Goal: Task Accomplishment & Management: Manage account settings

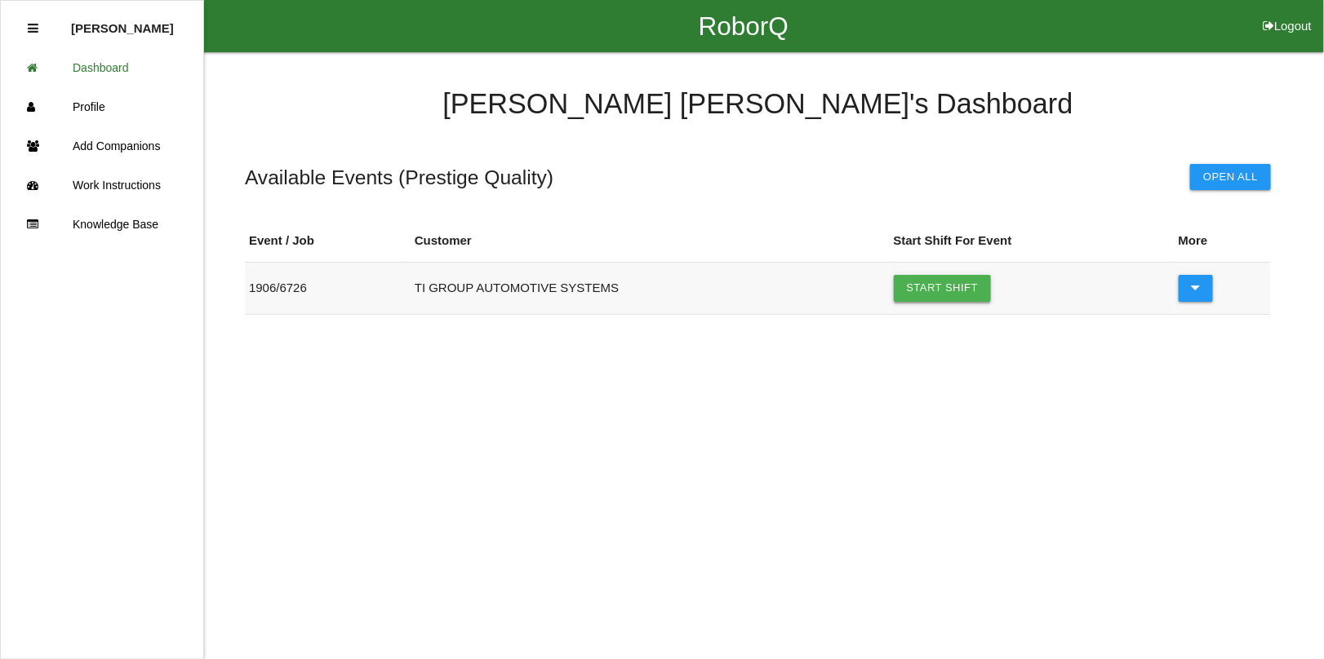
click at [916, 282] on link "Start Shift" at bounding box center [943, 288] width 98 height 26
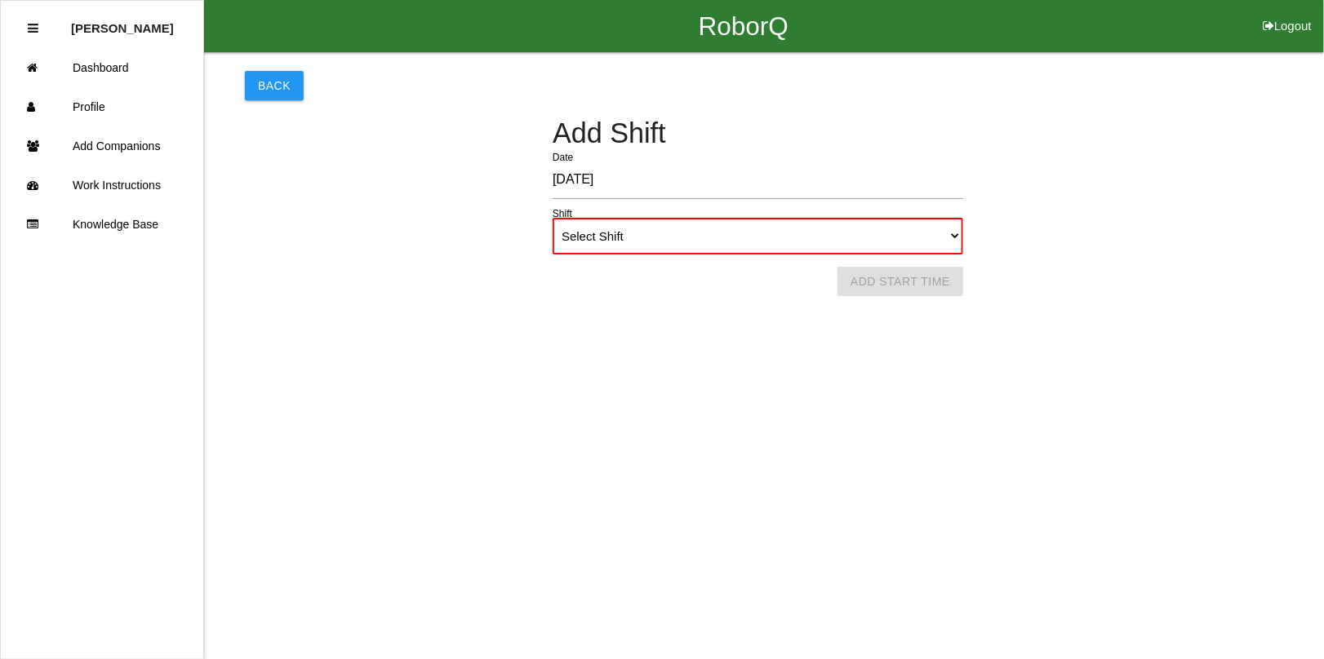
click at [810, 230] on select "Select Shift 1st Shift 2nd Shift 3rd Shift 4th Shift" at bounding box center [757, 236] width 410 height 37
select select "1"
click at [552, 218] on select "Select Shift 1st Shift 2nd Shift 3rd Shift 4th Shift" at bounding box center [757, 236] width 410 height 37
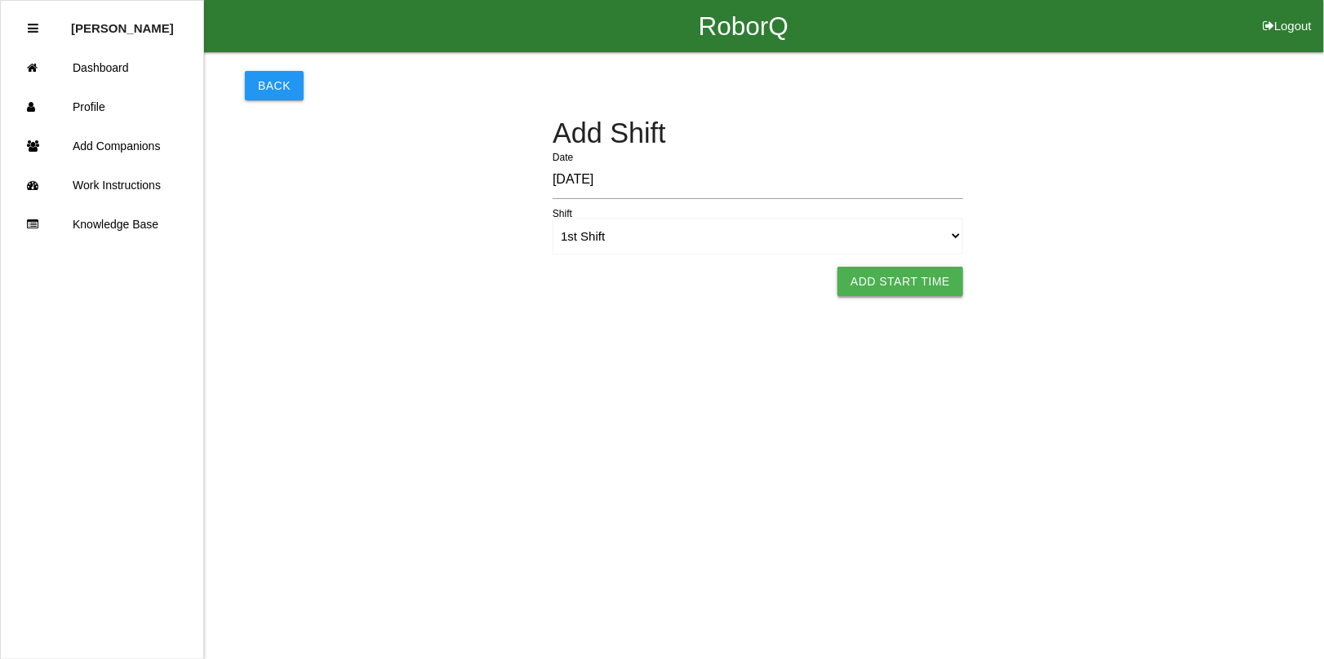
click at [920, 273] on button "Add Start Time" at bounding box center [900, 281] width 126 height 29
select select "9"
select select "14"
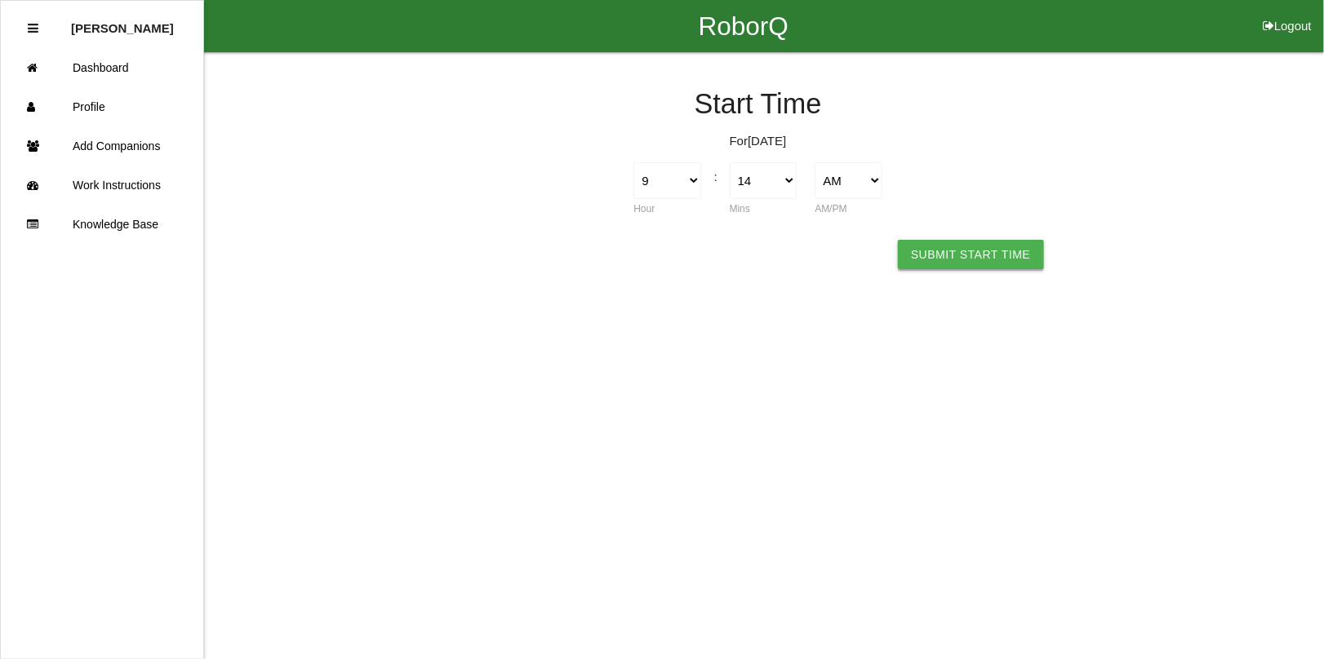
click at [947, 240] on button "Submit Start Time" at bounding box center [970, 254] width 145 height 29
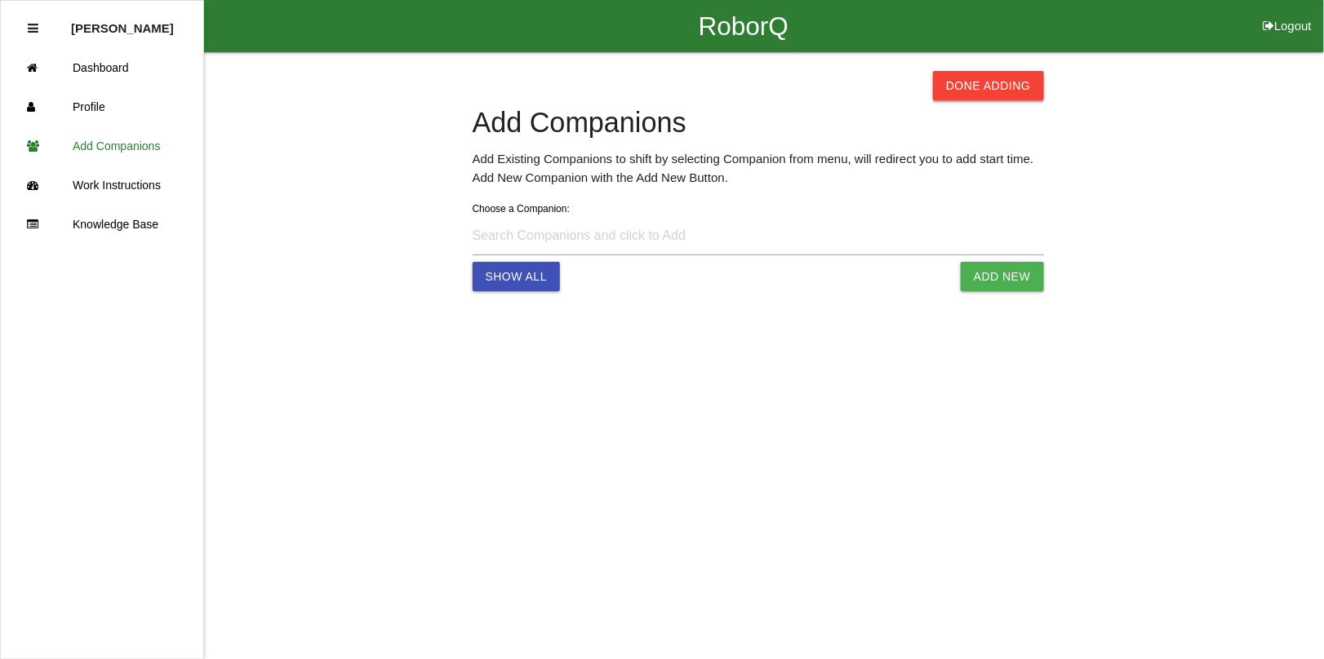
click at [1000, 88] on button "Done Adding" at bounding box center [988, 85] width 111 height 29
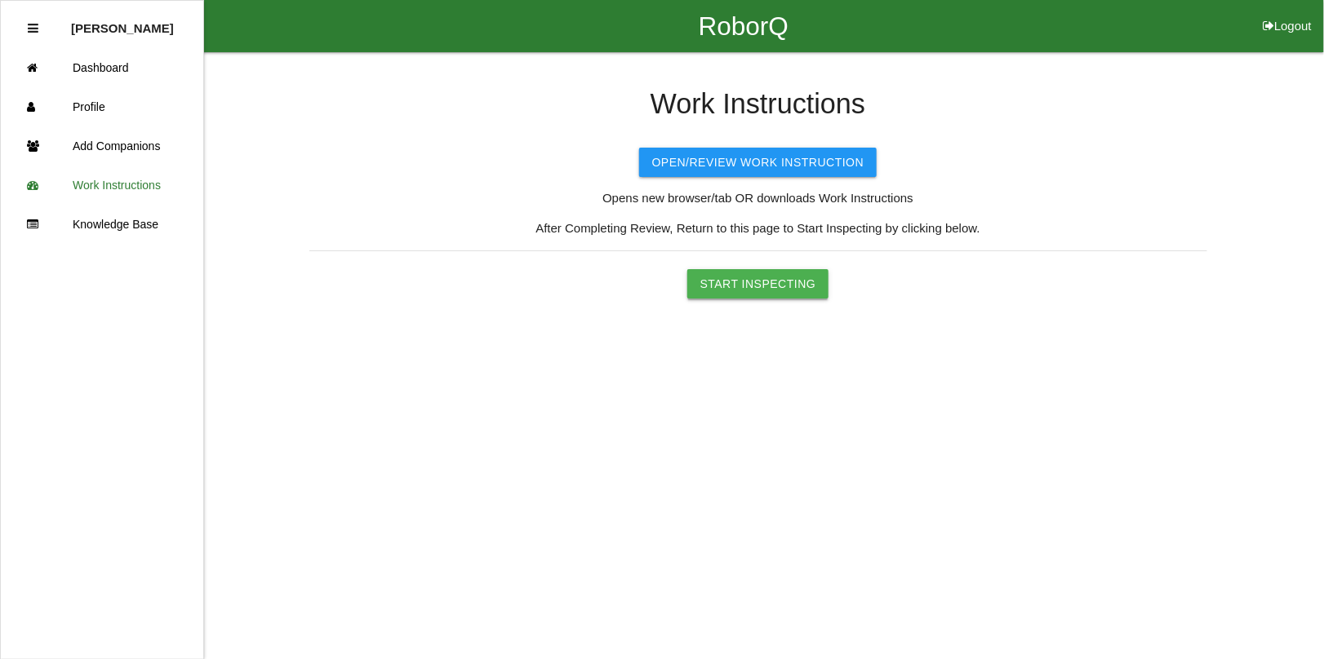
click at [788, 290] on button "Start Inspecting" at bounding box center [758, 283] width 142 height 29
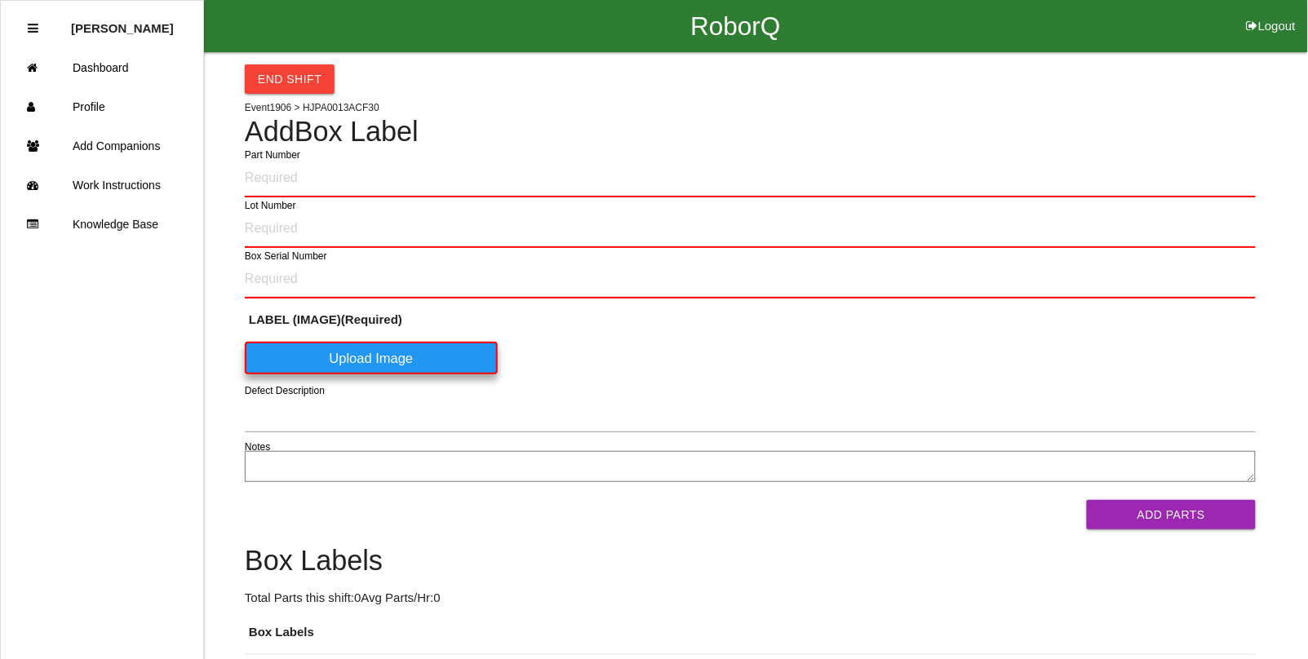
click at [271, 184] on input "Part Number" at bounding box center [750, 178] width 1011 height 38
type input "x"
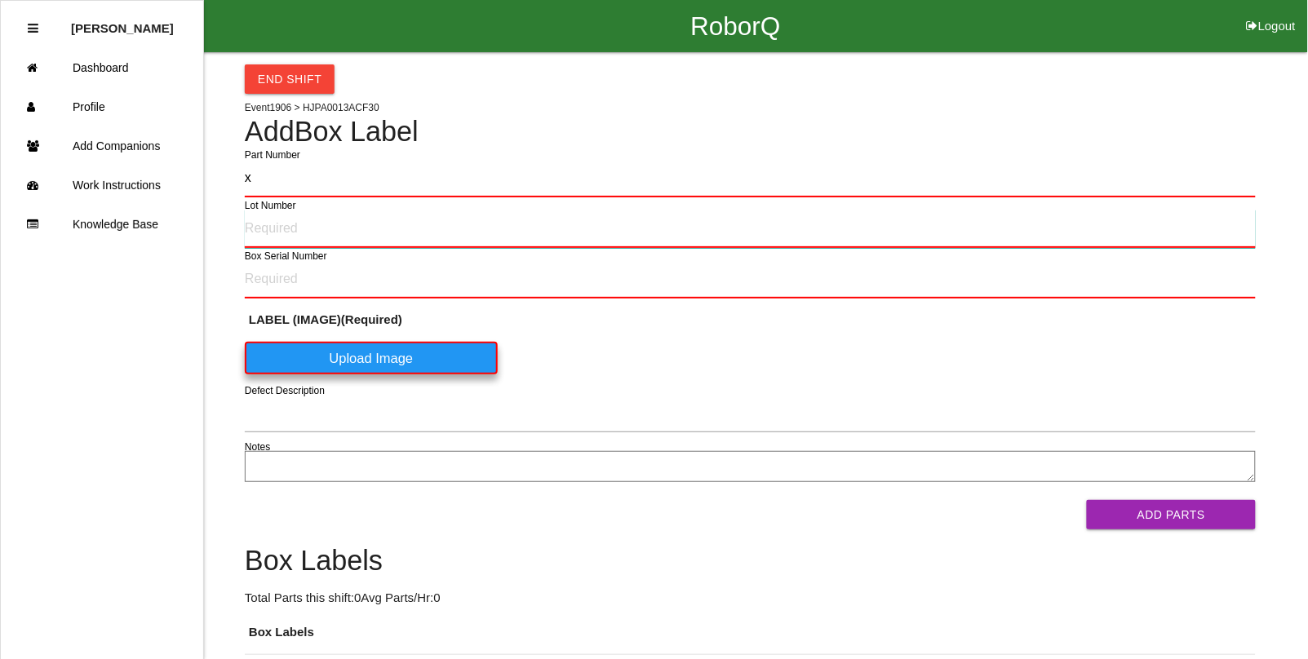
click at [259, 222] on input "Lot Number" at bounding box center [750, 229] width 1011 height 38
type input "xx"
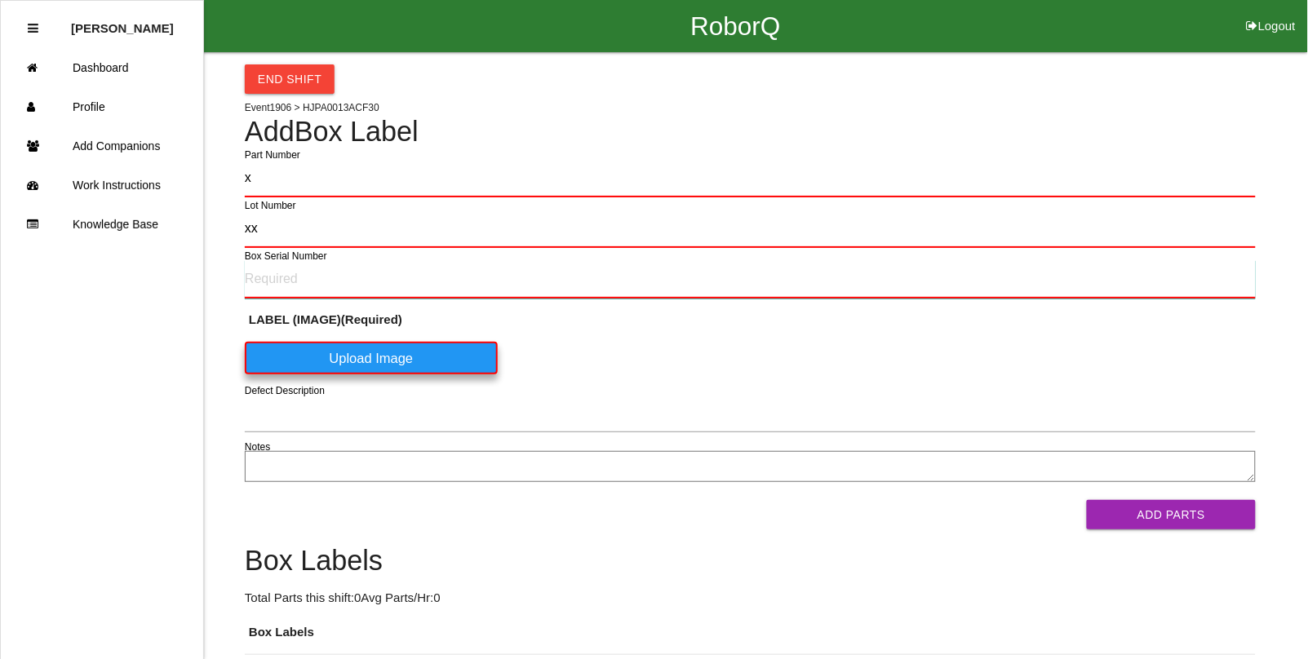
click at [282, 275] on input "Box Serial Number" at bounding box center [750, 279] width 1011 height 38
type input "xxx"
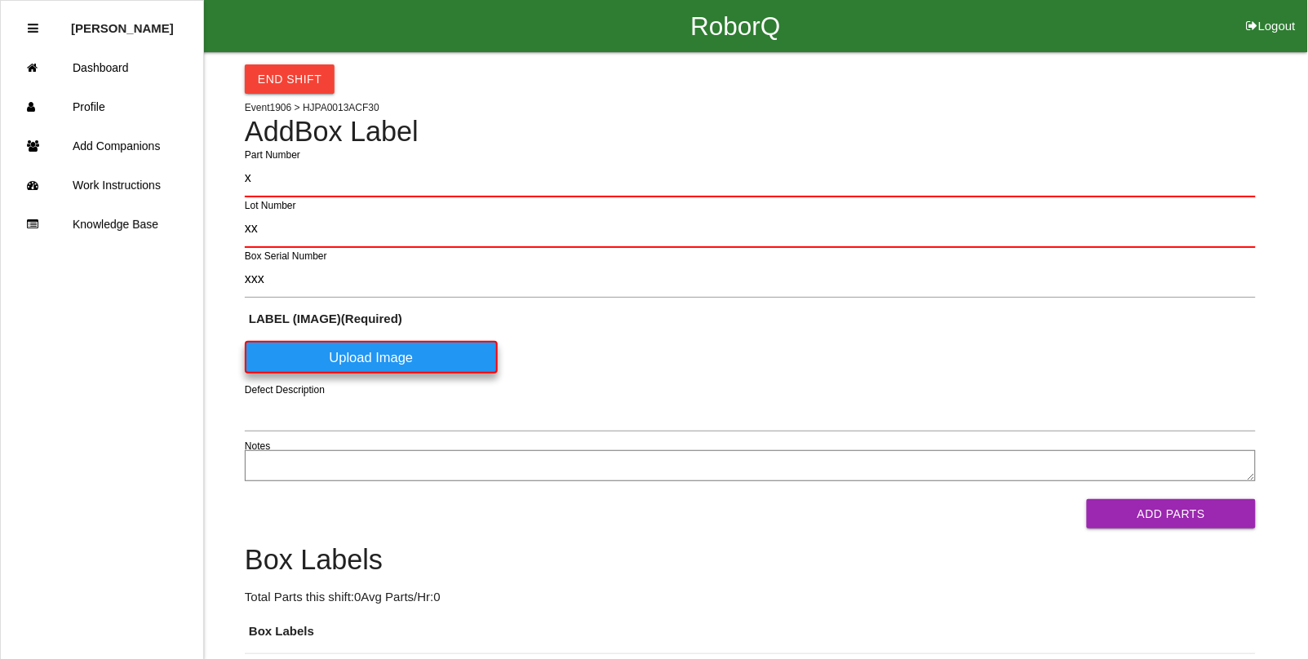
click at [330, 352] on label "Upload Image" at bounding box center [371, 357] width 253 height 33
click at [0, 0] on \(IMAGE\) "Upload Image" at bounding box center [0, 0] width 0 height 0
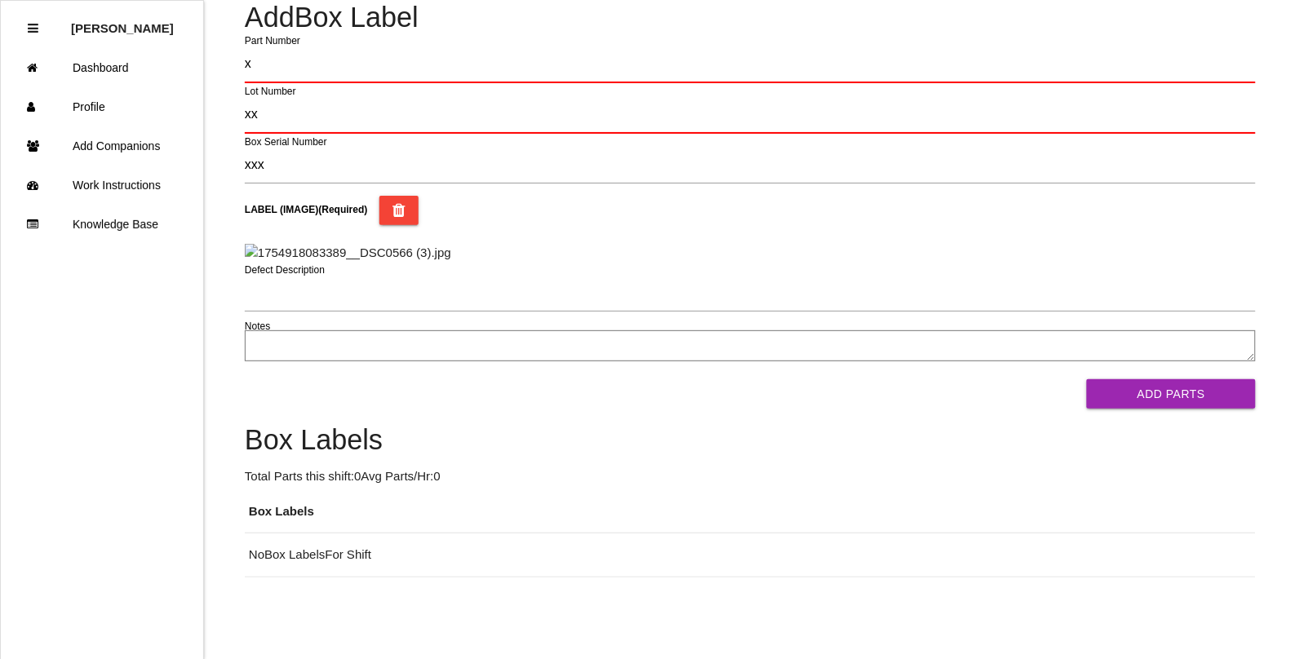
scroll to position [204, 0]
click at [1126, 409] on button "Add Parts" at bounding box center [1171, 393] width 168 height 29
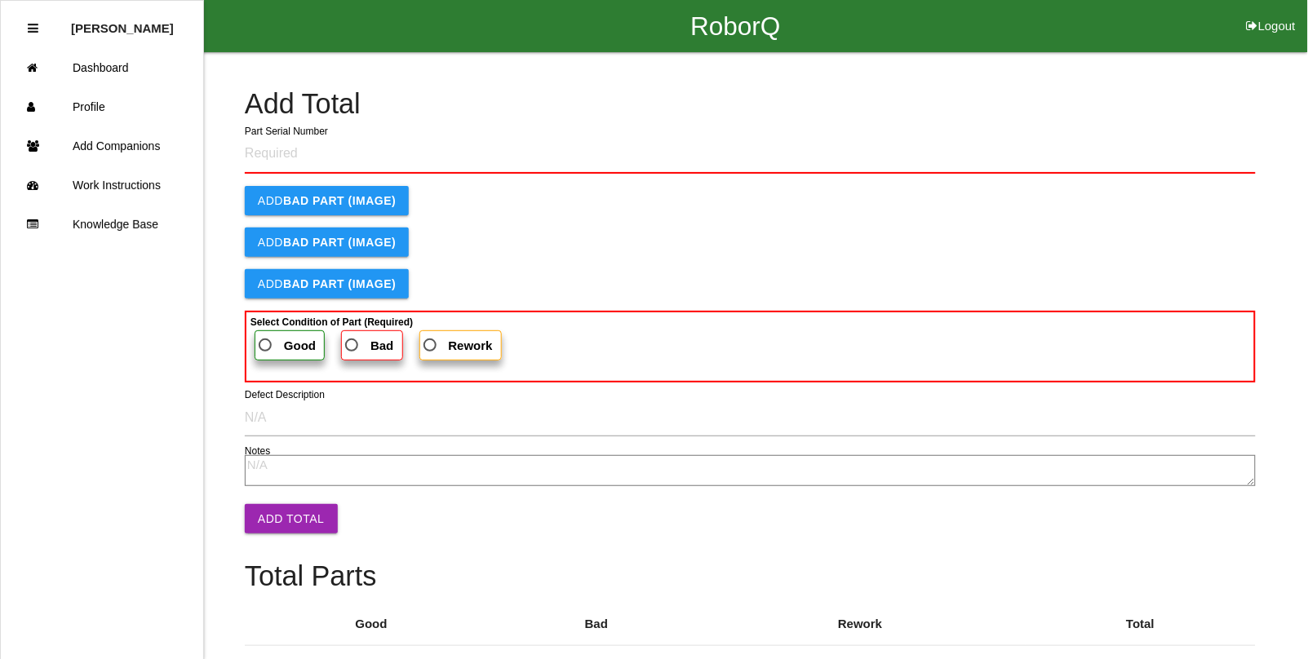
click at [1261, 12] on button "Logout" at bounding box center [1271, 6] width 73 height 12
select select "Worker"
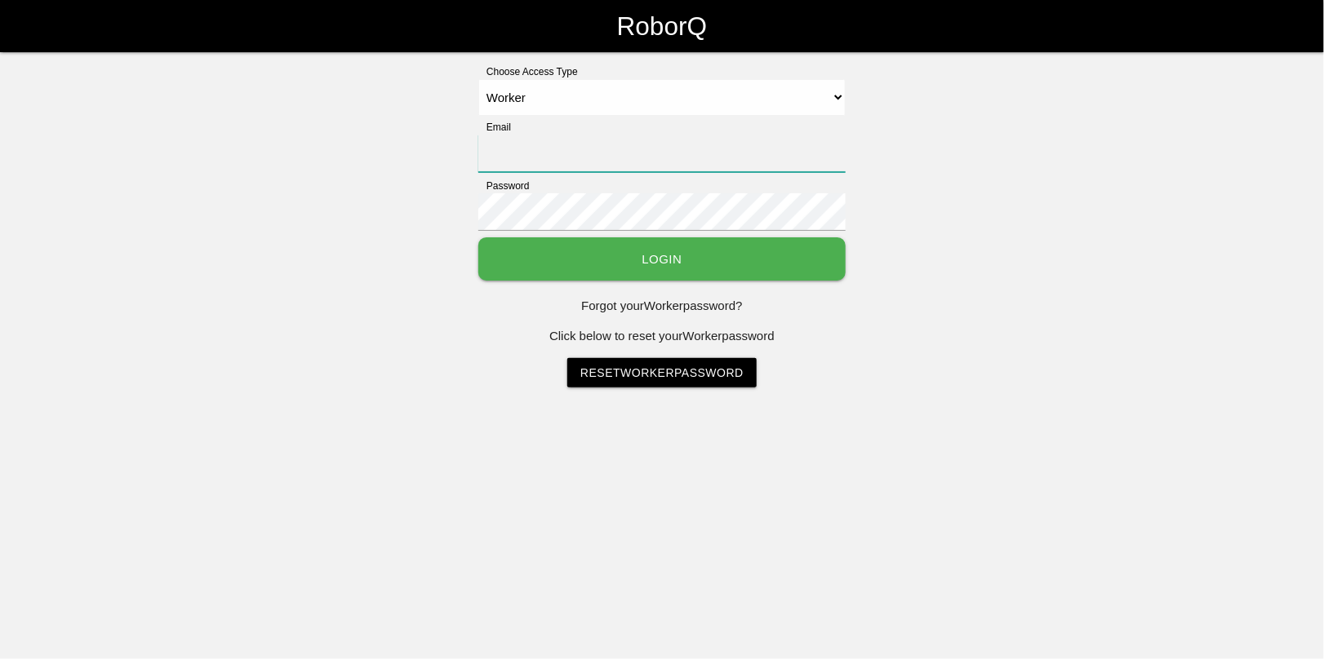
type input "rblandino@prestige-grp.com"
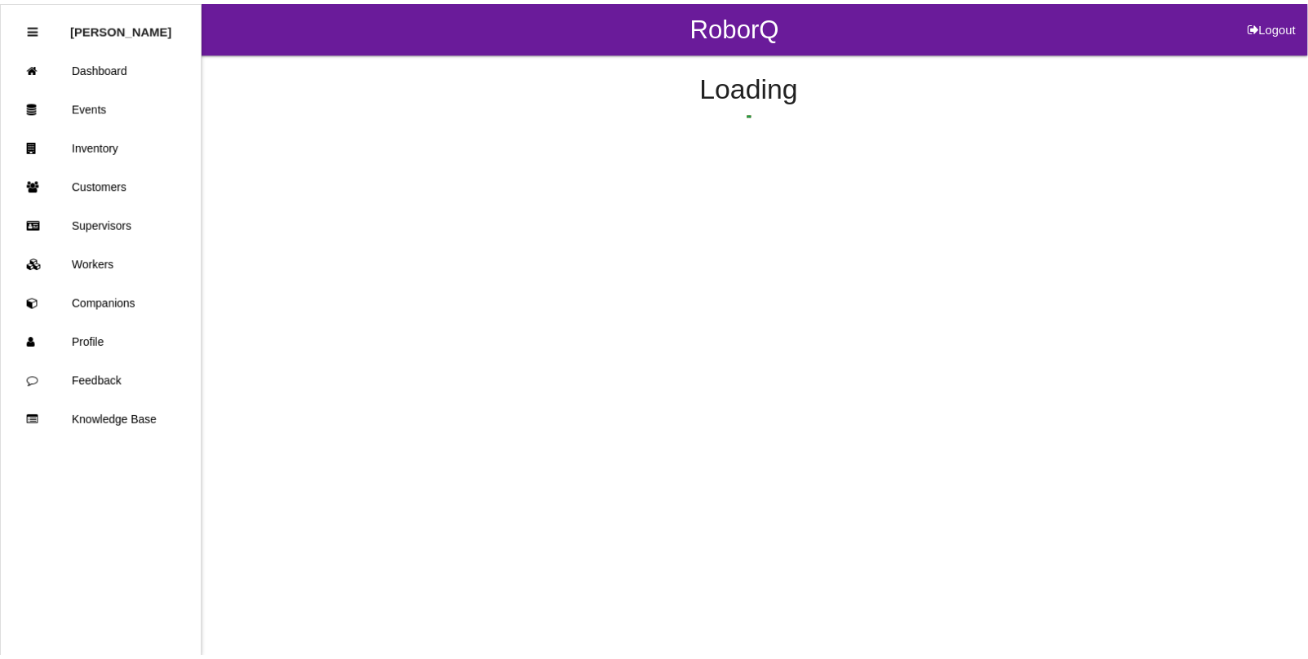
scroll to position [79, 0]
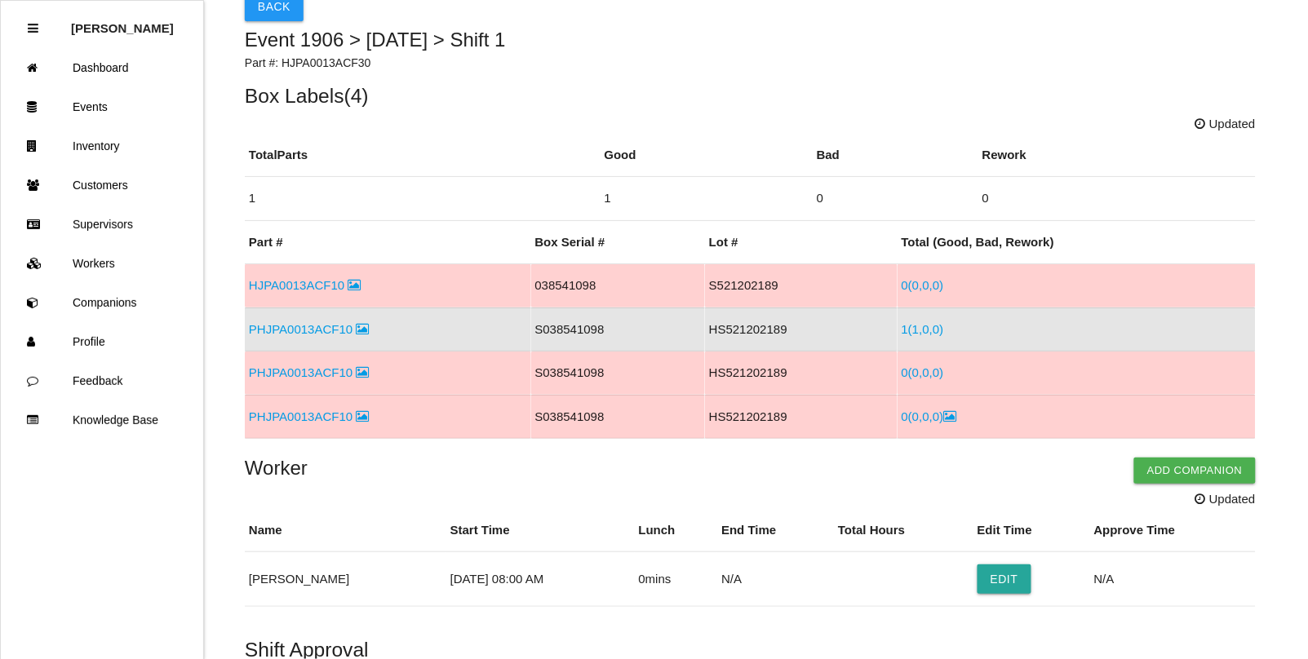
click at [916, 416] on link "0 ( 0 , 0 , 0 )" at bounding box center [929, 417] width 55 height 14
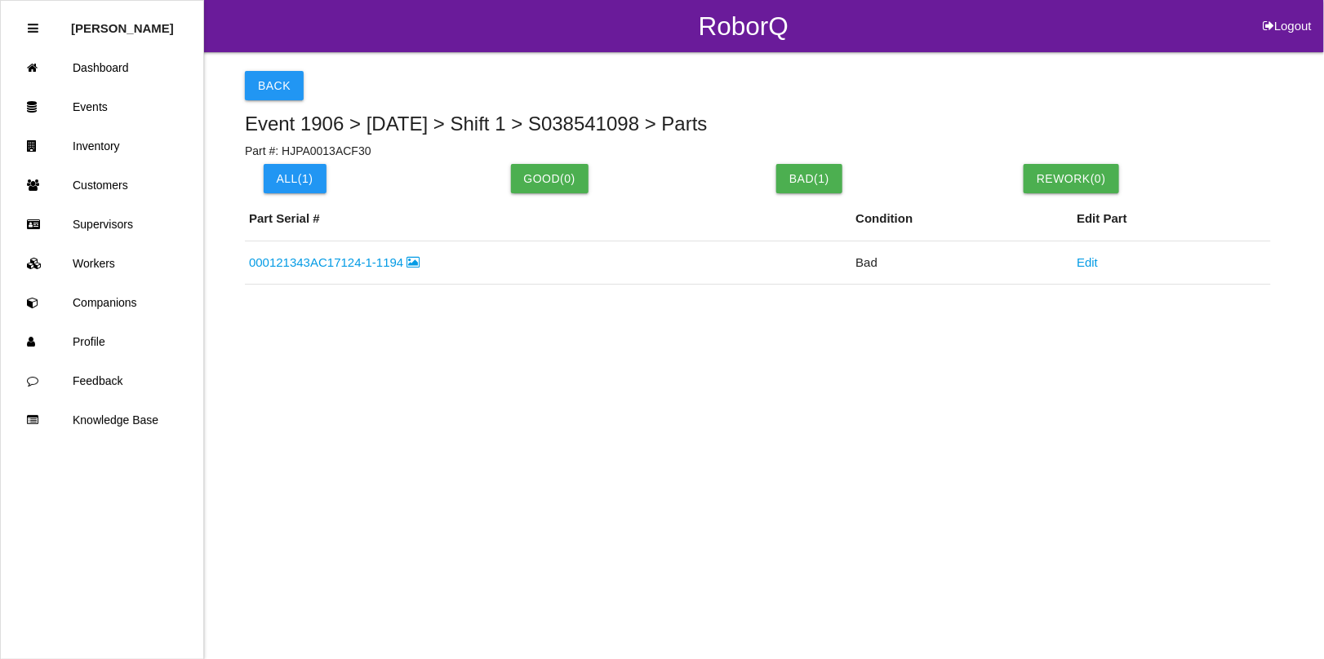
click at [340, 263] on link "000121343AC17124-1-1194" at bounding box center [334, 262] width 171 height 14
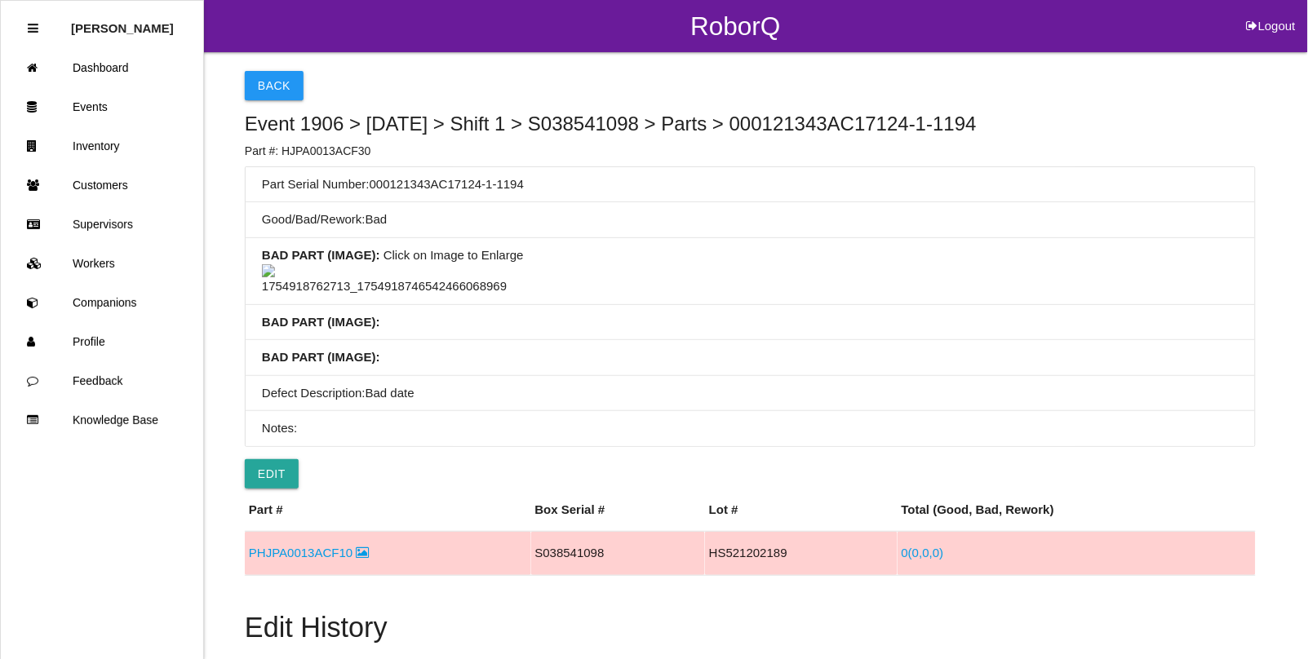
click at [406, 296] on img at bounding box center [384, 280] width 245 height 32
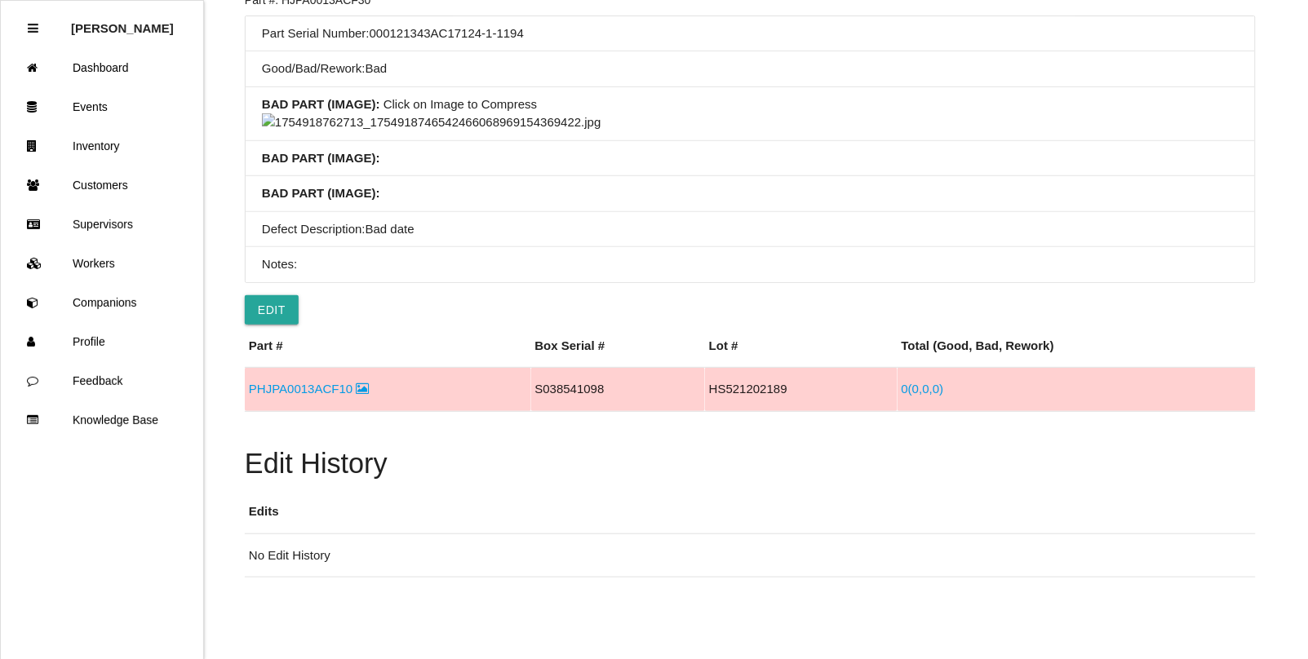
scroll to position [714, 0]
click at [504, 132] on img at bounding box center [431, 122] width 339 height 19
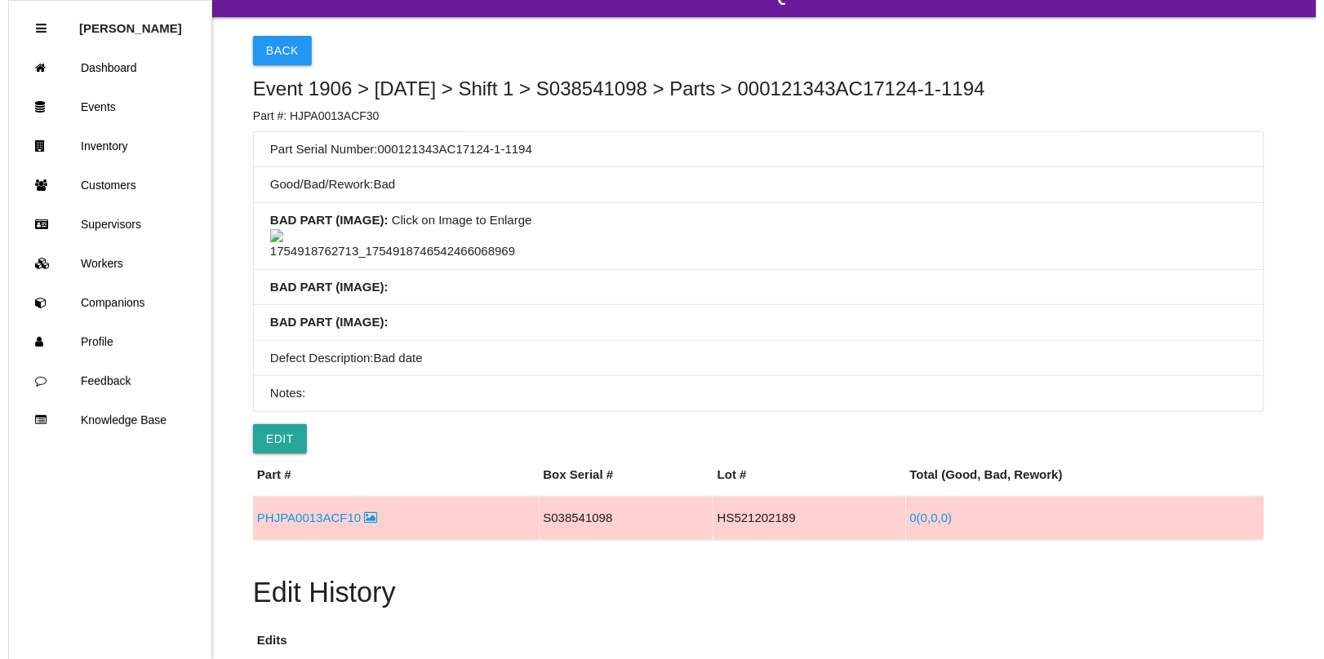
scroll to position [0, 0]
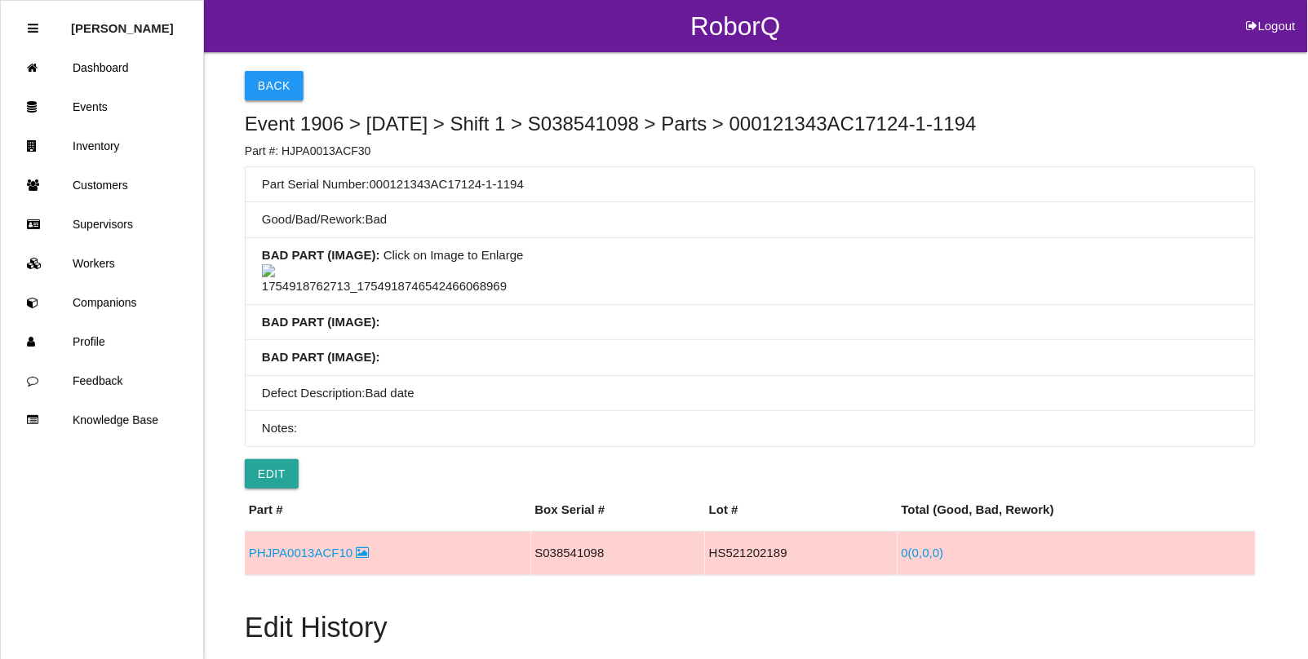
click at [265, 88] on button "Back" at bounding box center [274, 85] width 59 height 29
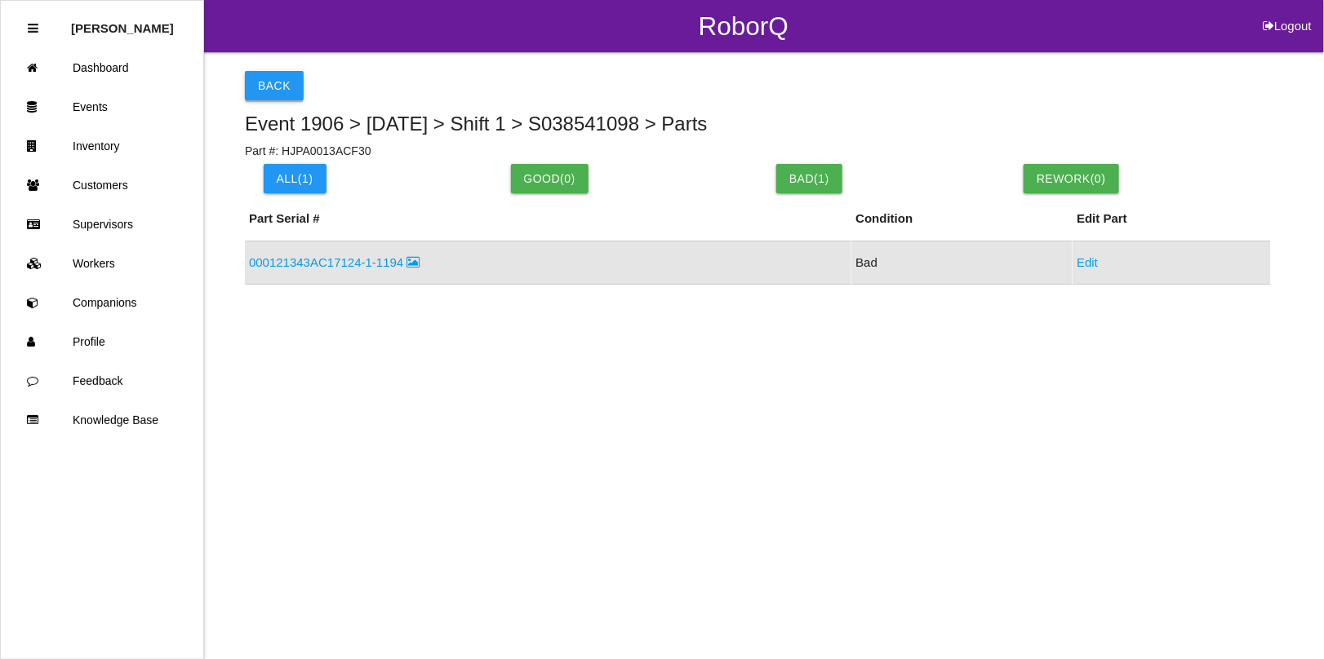
click at [266, 83] on button "Back" at bounding box center [274, 85] width 59 height 29
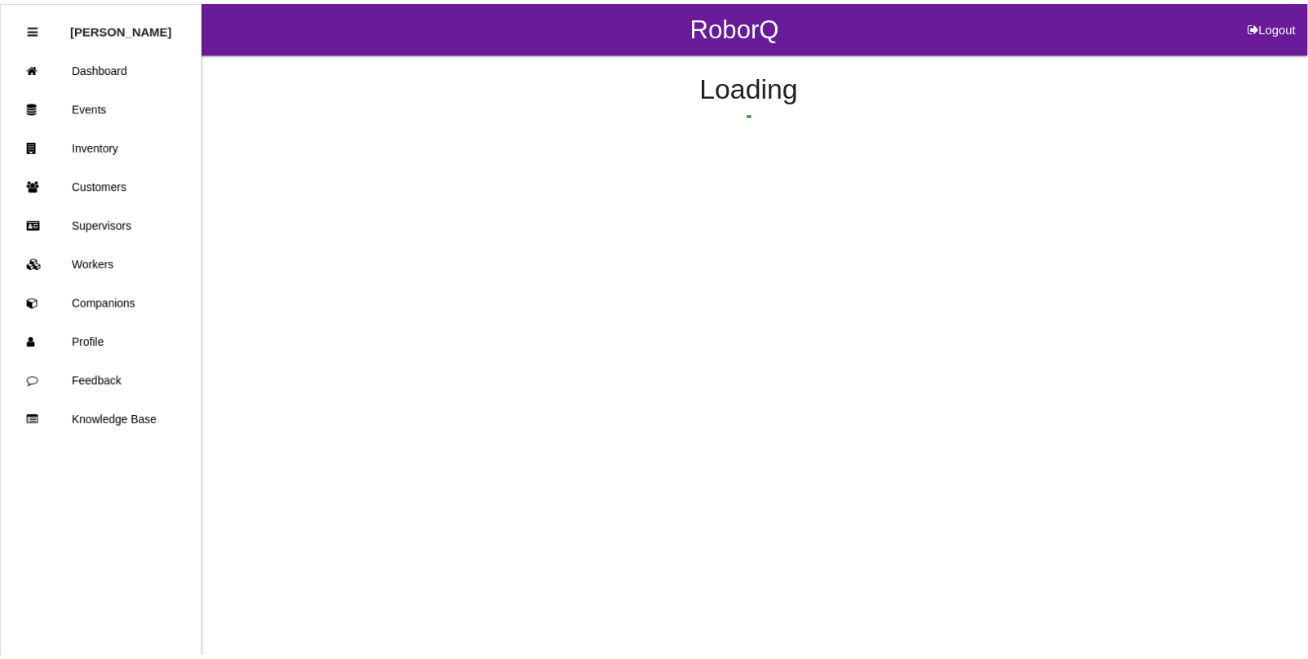
scroll to position [167, 0]
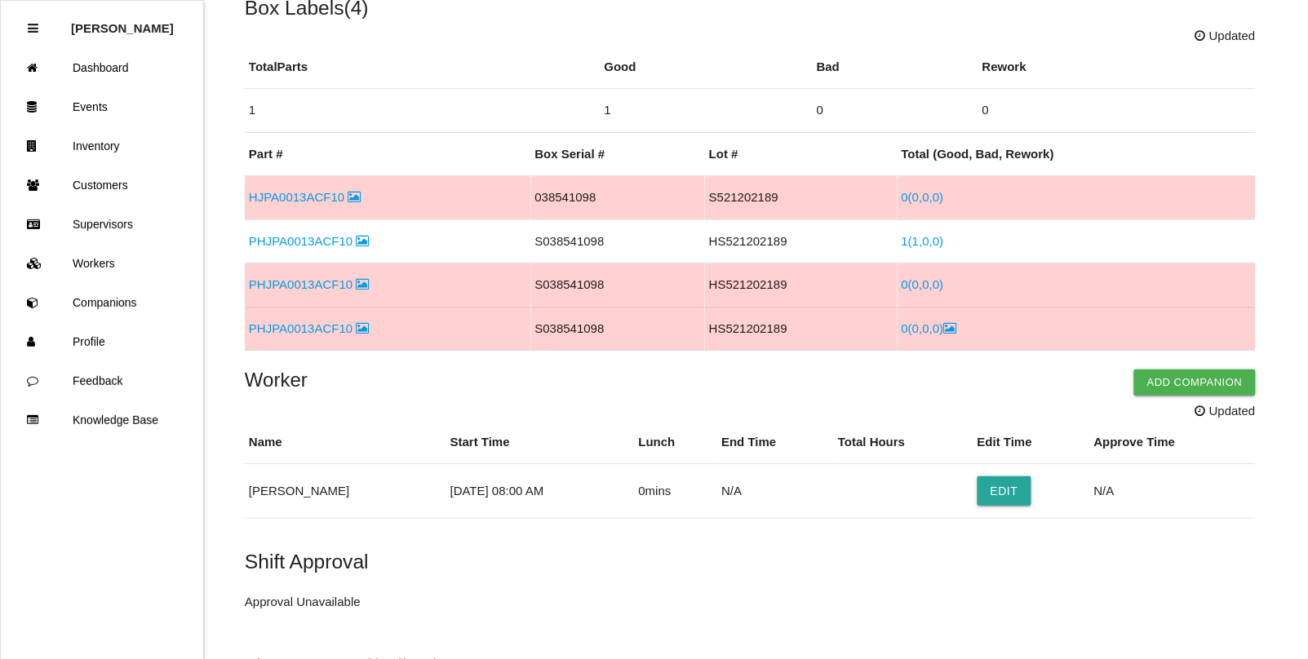
click at [912, 193] on link "0 ( 0 , 0 , 0 )" at bounding box center [923, 197] width 42 height 14
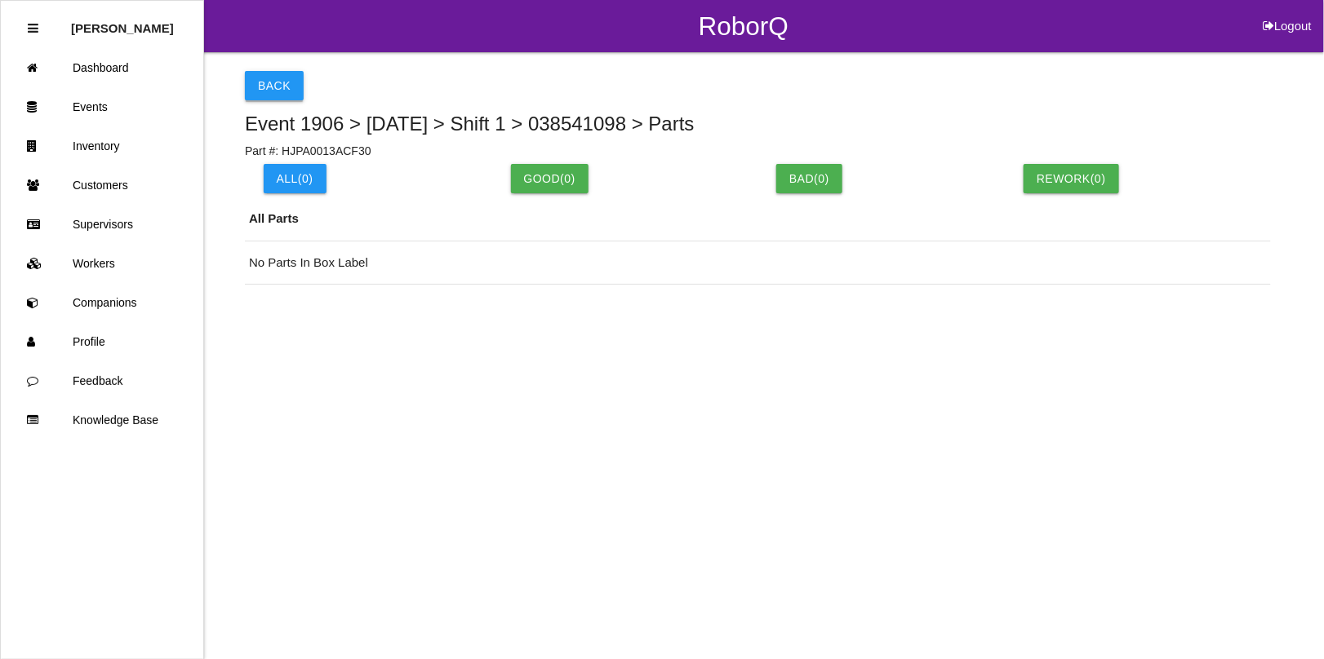
click at [282, 86] on button "Back" at bounding box center [274, 85] width 59 height 29
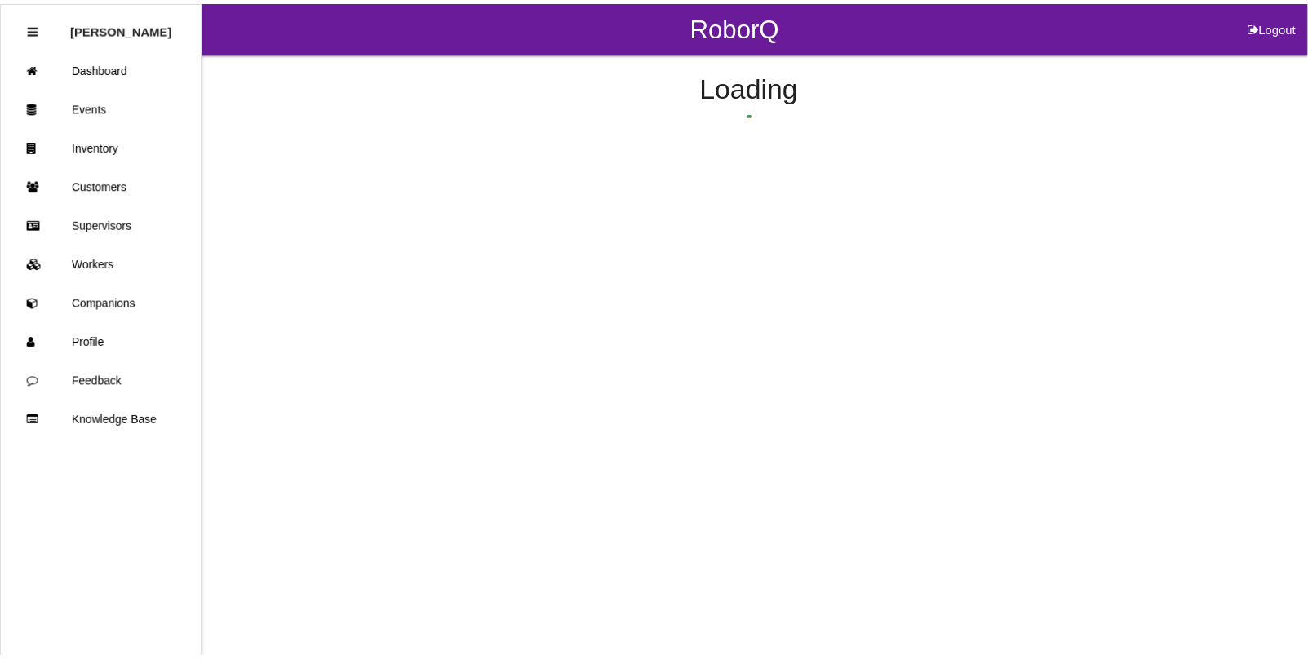
scroll to position [35, 0]
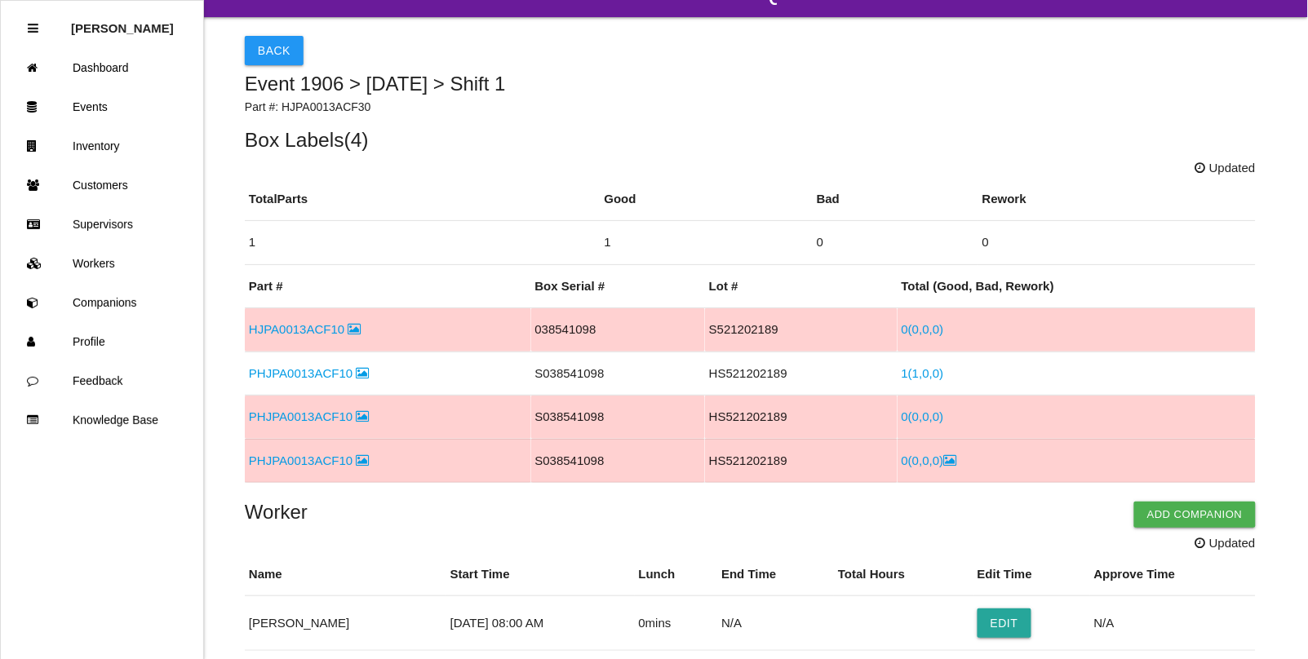
click at [912, 420] on link "0 ( 0 , 0 , 0 )" at bounding box center [923, 417] width 42 height 14
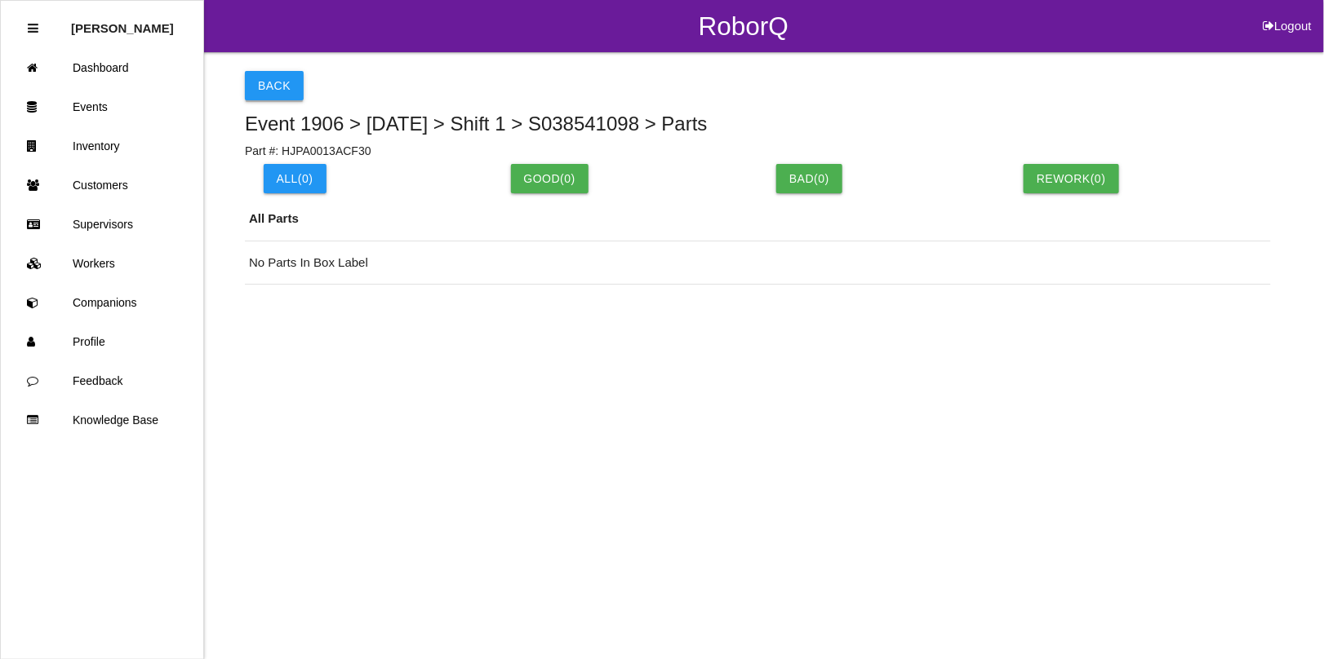
click at [250, 79] on button "Back" at bounding box center [274, 85] width 59 height 29
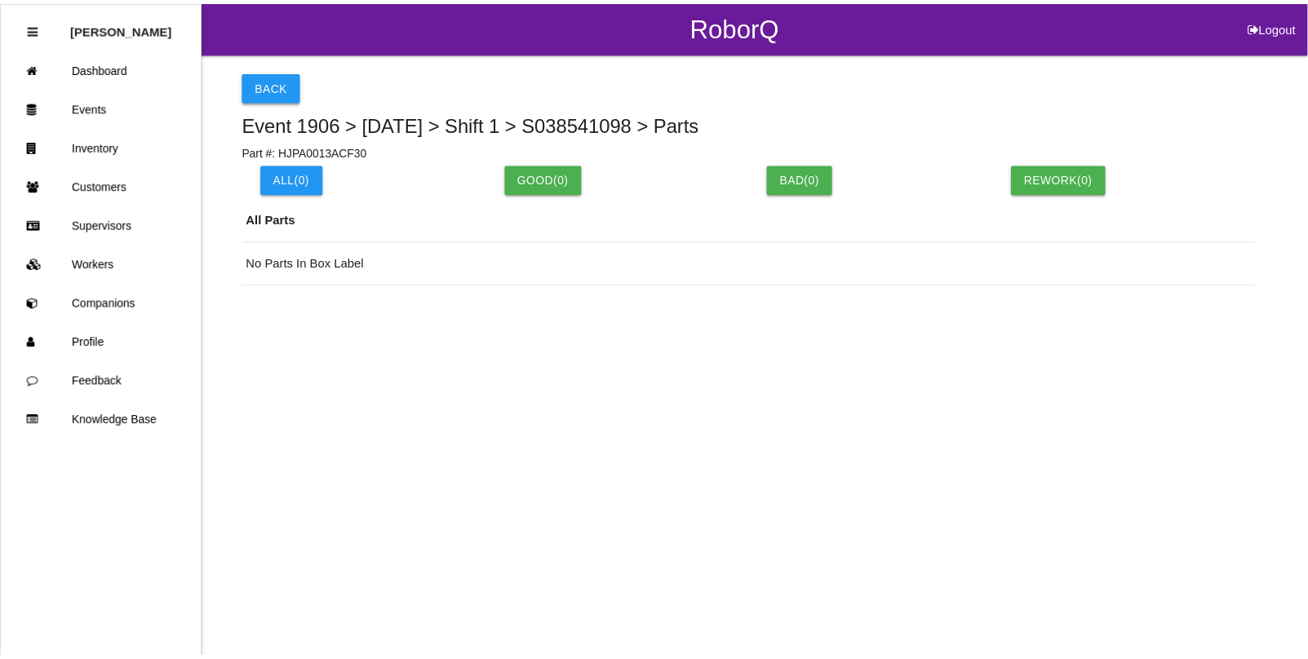
scroll to position [123, 0]
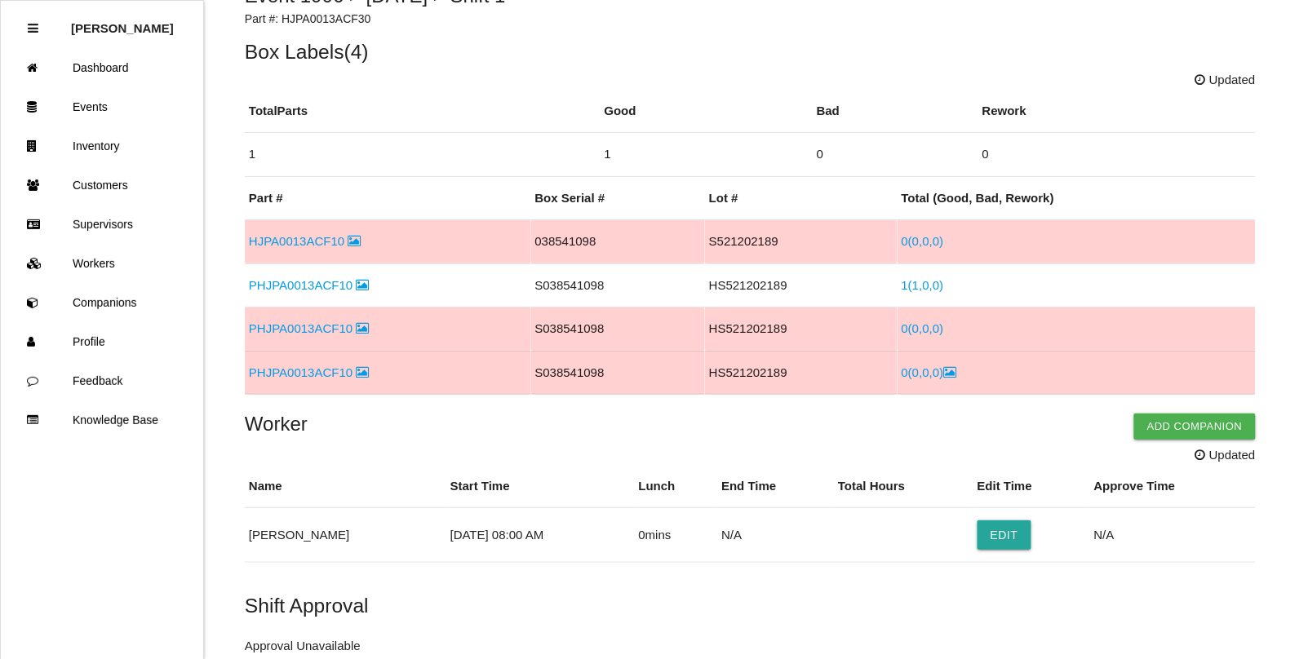
click at [914, 329] on link "0 ( 0 , 0 , 0 )" at bounding box center [923, 329] width 42 height 14
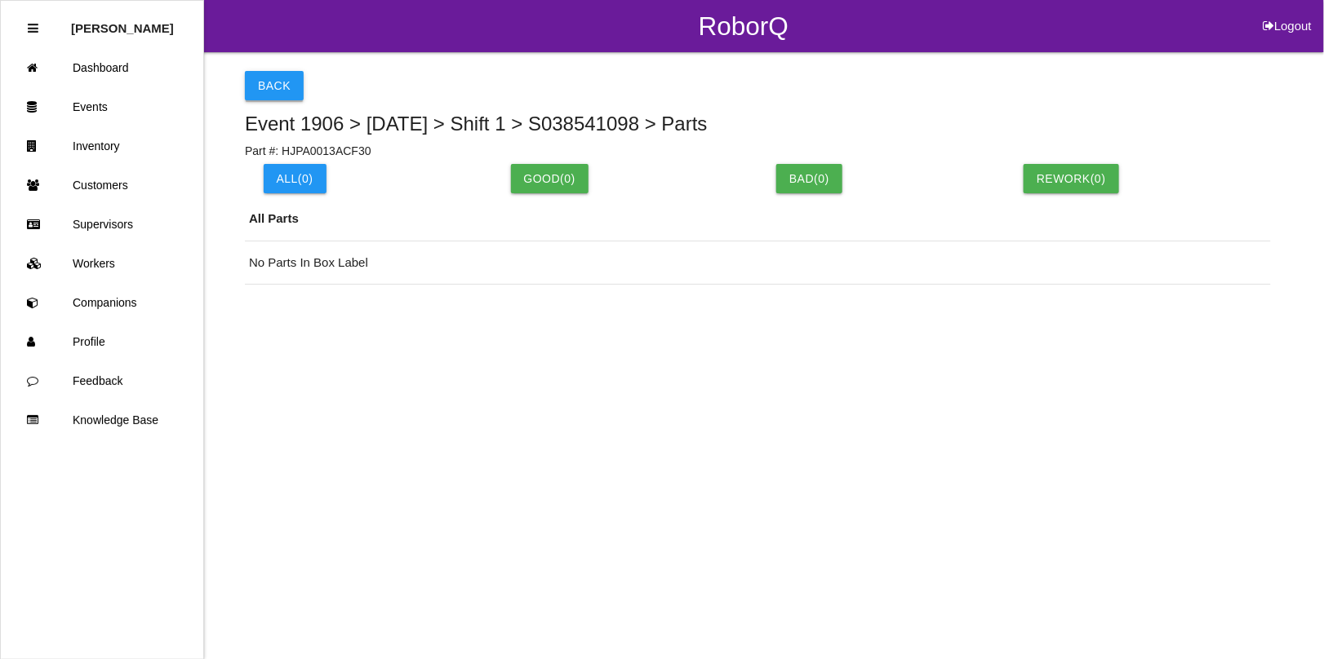
click at [274, 76] on button "Back" at bounding box center [274, 85] width 59 height 29
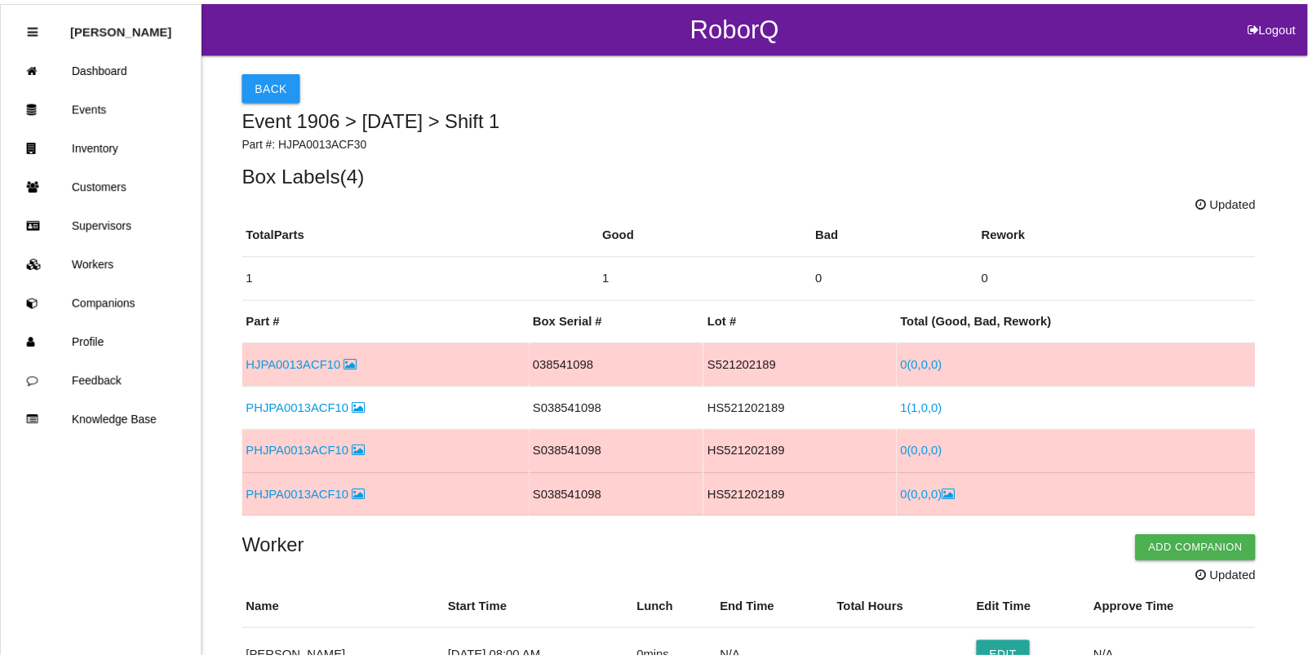
scroll to position [123, 0]
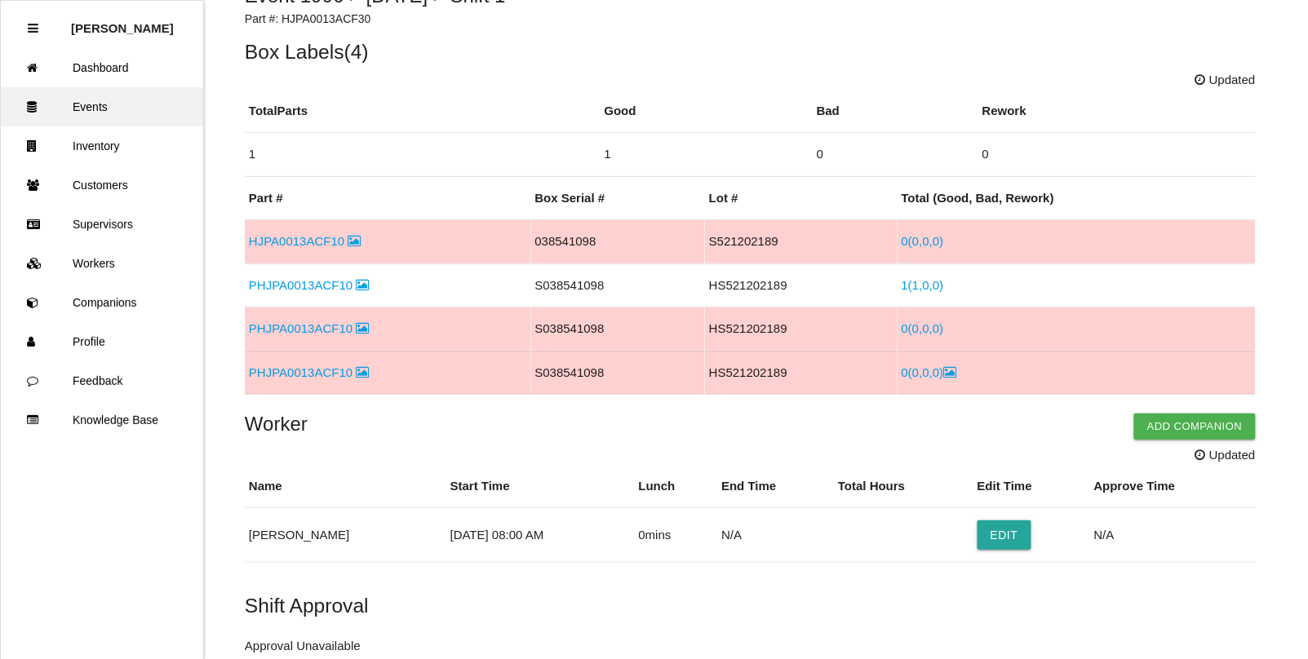
click at [100, 98] on link "Events" at bounding box center [102, 106] width 202 height 39
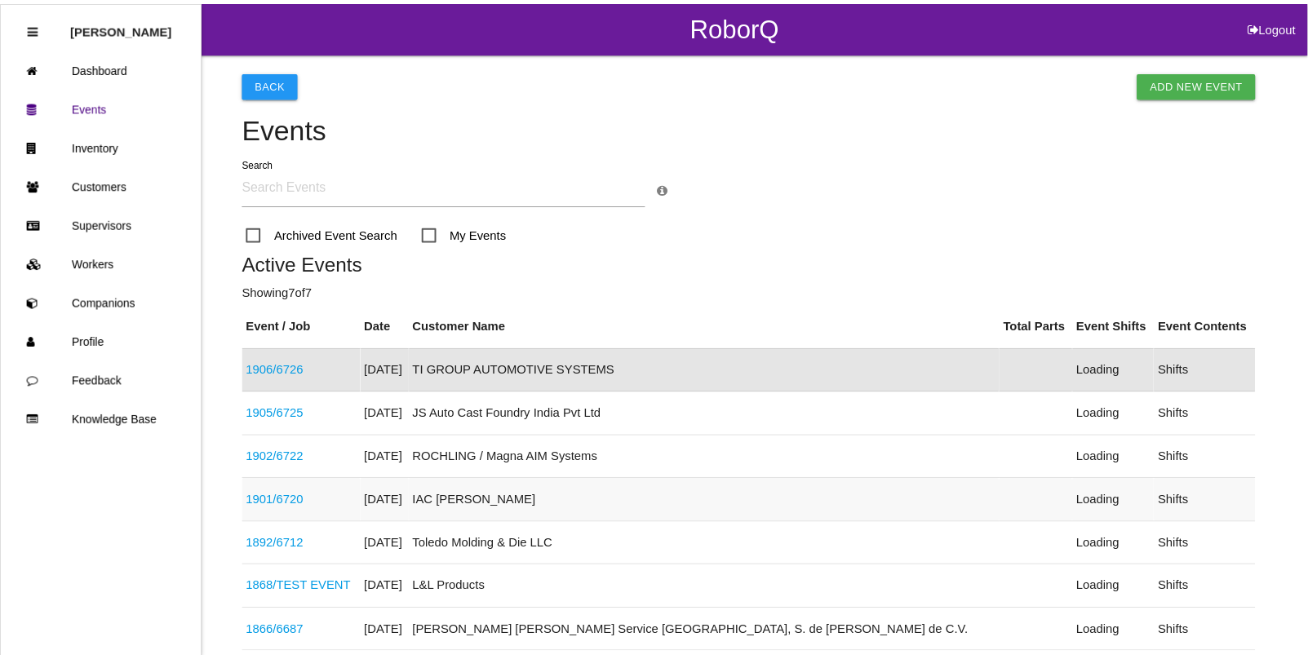
scroll to position [41, 0]
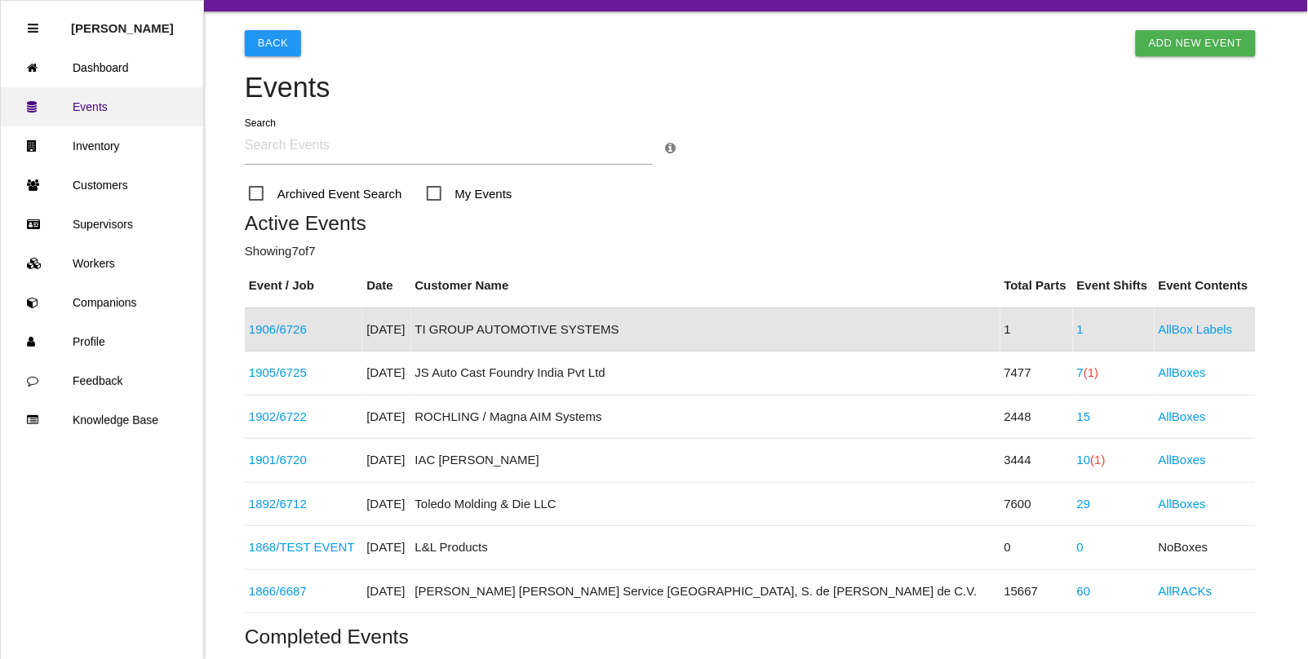
click at [117, 112] on link "Events" at bounding box center [102, 106] width 202 height 39
click at [87, 104] on link "Events" at bounding box center [102, 106] width 202 height 39
click at [1077, 589] on link "60" at bounding box center [1084, 591] width 14 height 14
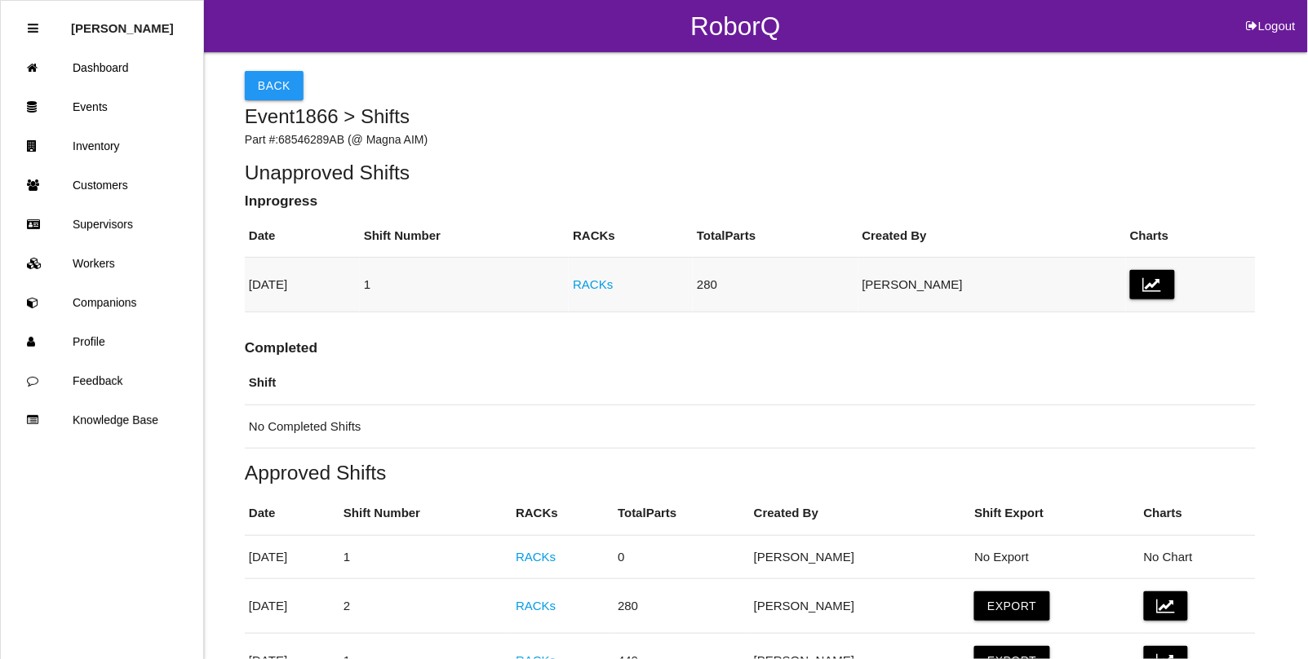
click at [613, 290] on link "RACKs" at bounding box center [593, 284] width 40 height 14
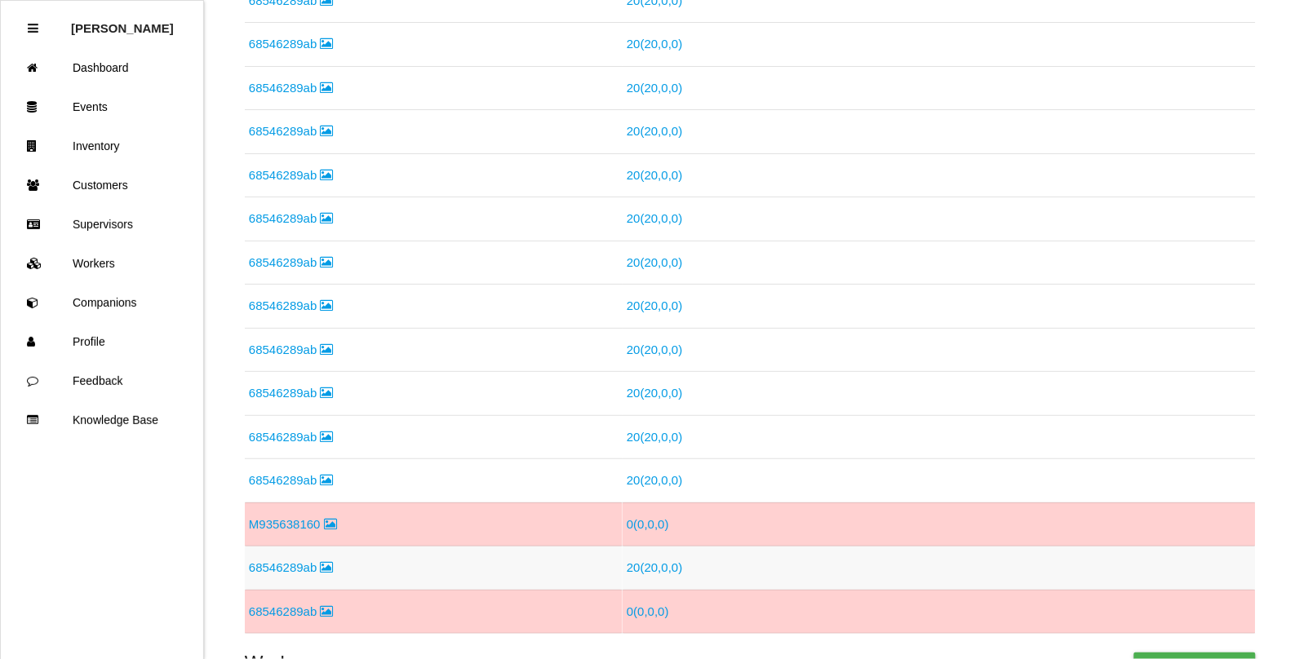
scroll to position [510, 0]
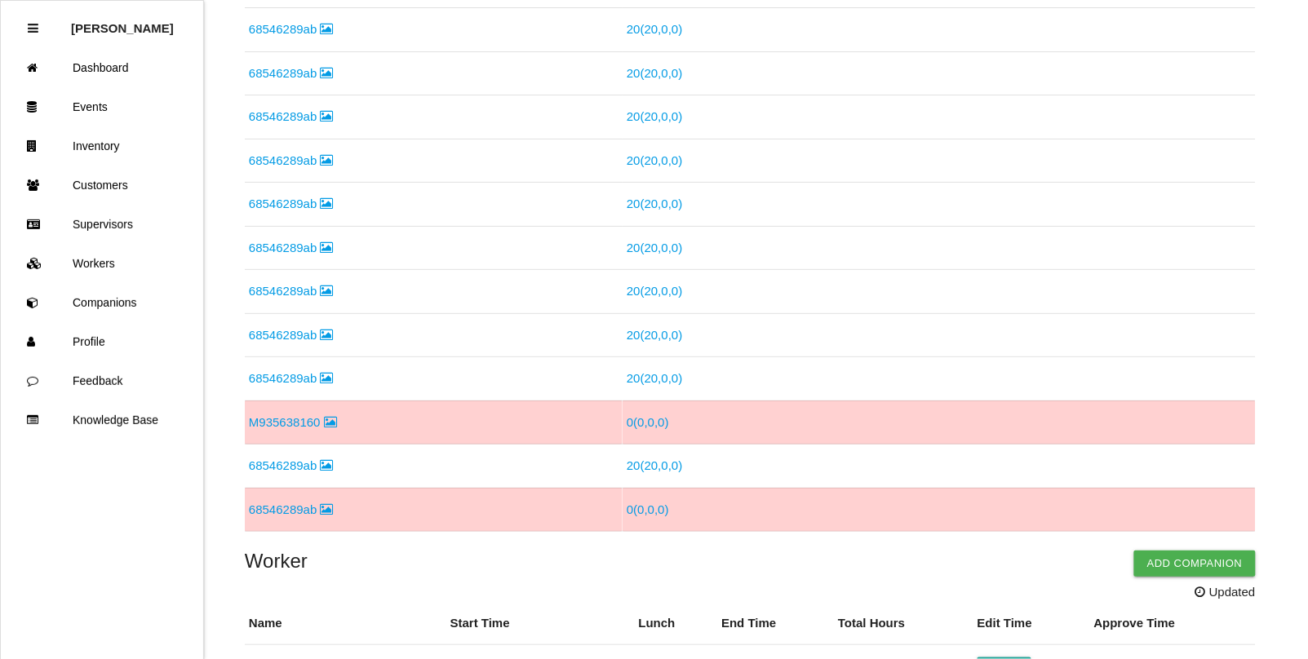
click at [268, 425] on link "M935638160" at bounding box center [293, 422] width 88 height 14
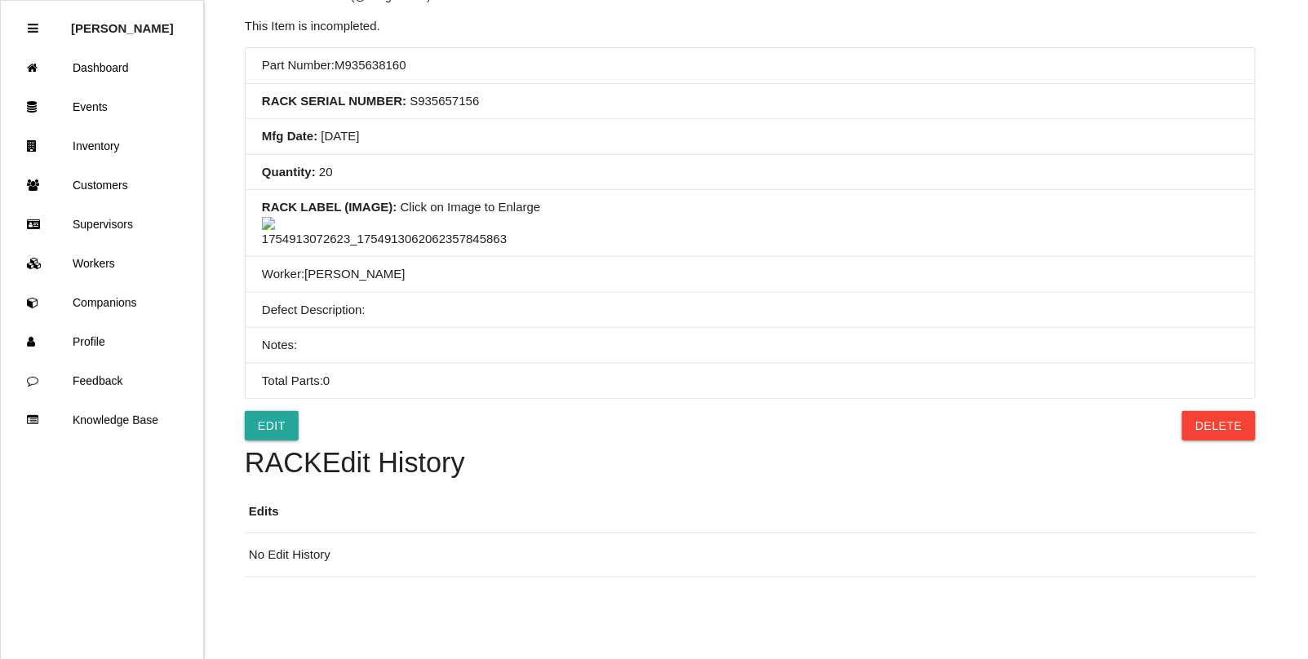
scroll to position [310, 0]
click at [1217, 431] on button "Delete" at bounding box center [1218, 425] width 73 height 29
click at [1216, 433] on button "Confirm" at bounding box center [1214, 425] width 82 height 29
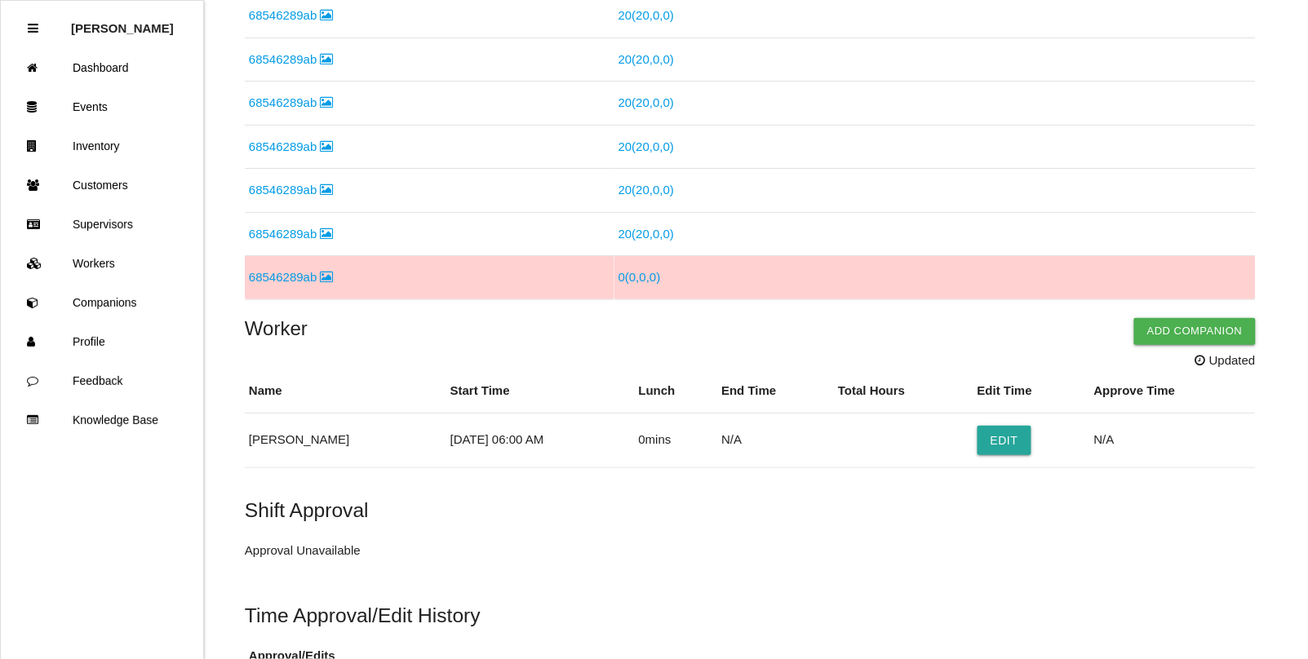
scroll to position [714, 0]
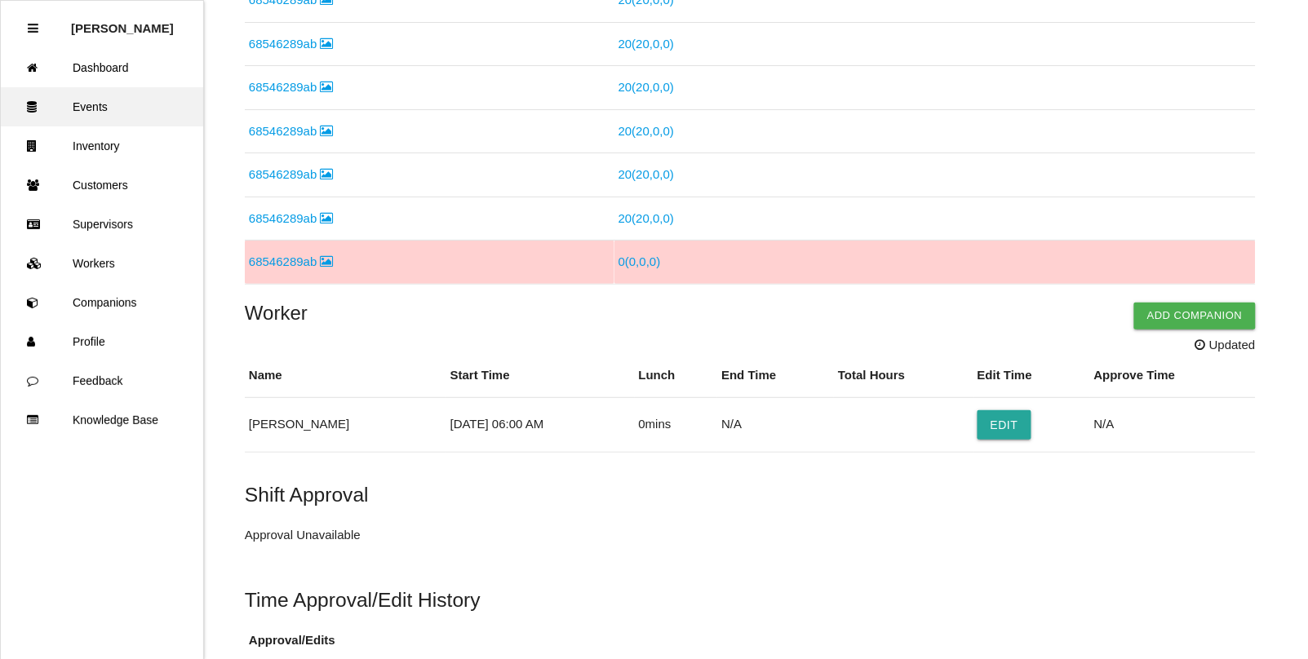
click at [79, 91] on link "Events" at bounding box center [102, 106] width 202 height 39
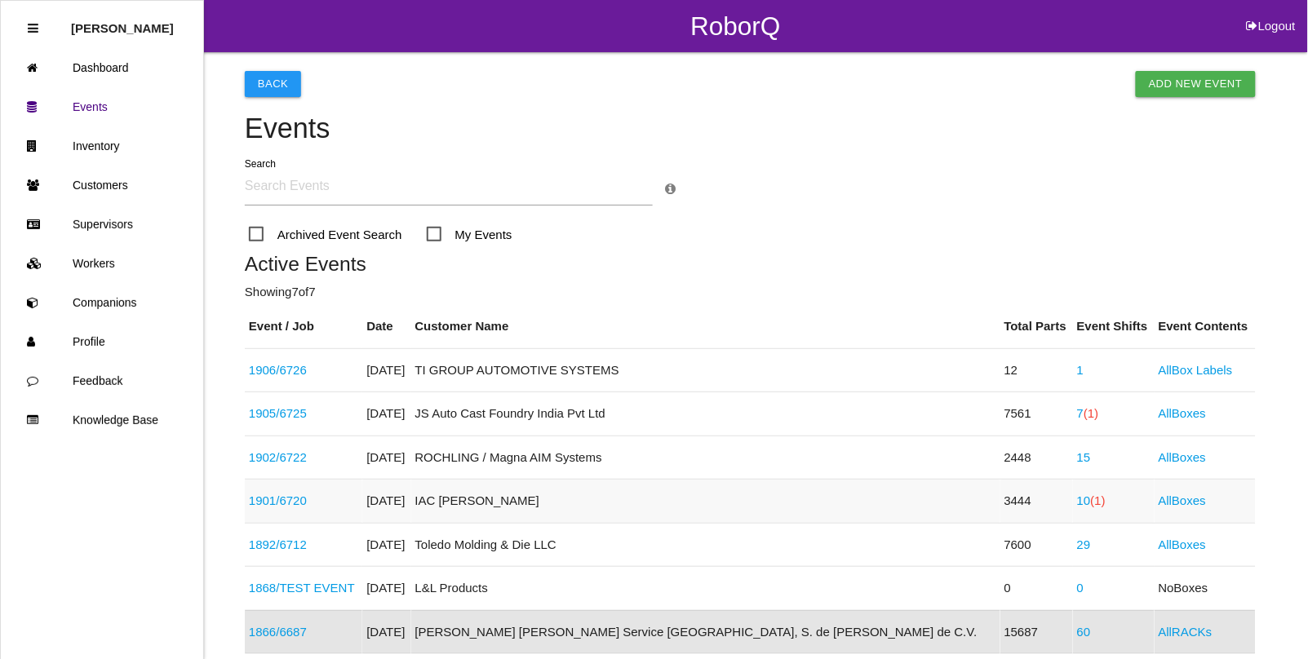
click at [1077, 503] on link "10 (1)" at bounding box center [1091, 501] width 29 height 14
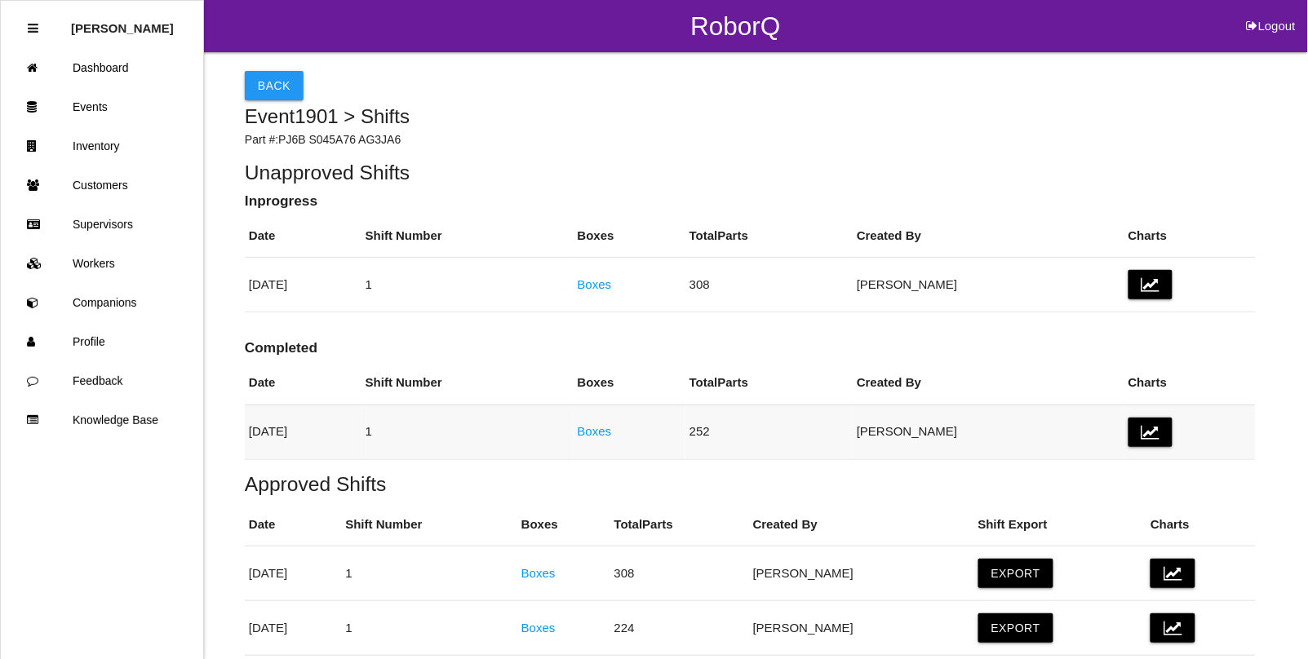
click at [612, 431] on link "Boxes" at bounding box center [595, 431] width 34 height 14
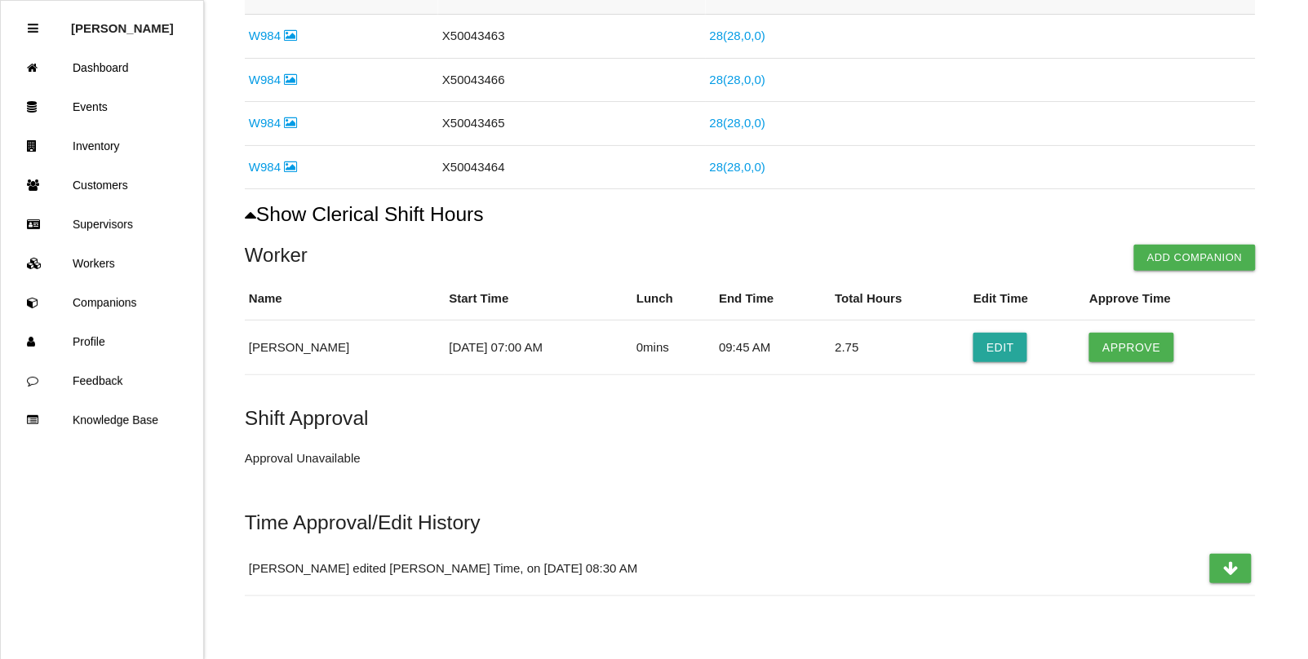
scroll to position [549, 0]
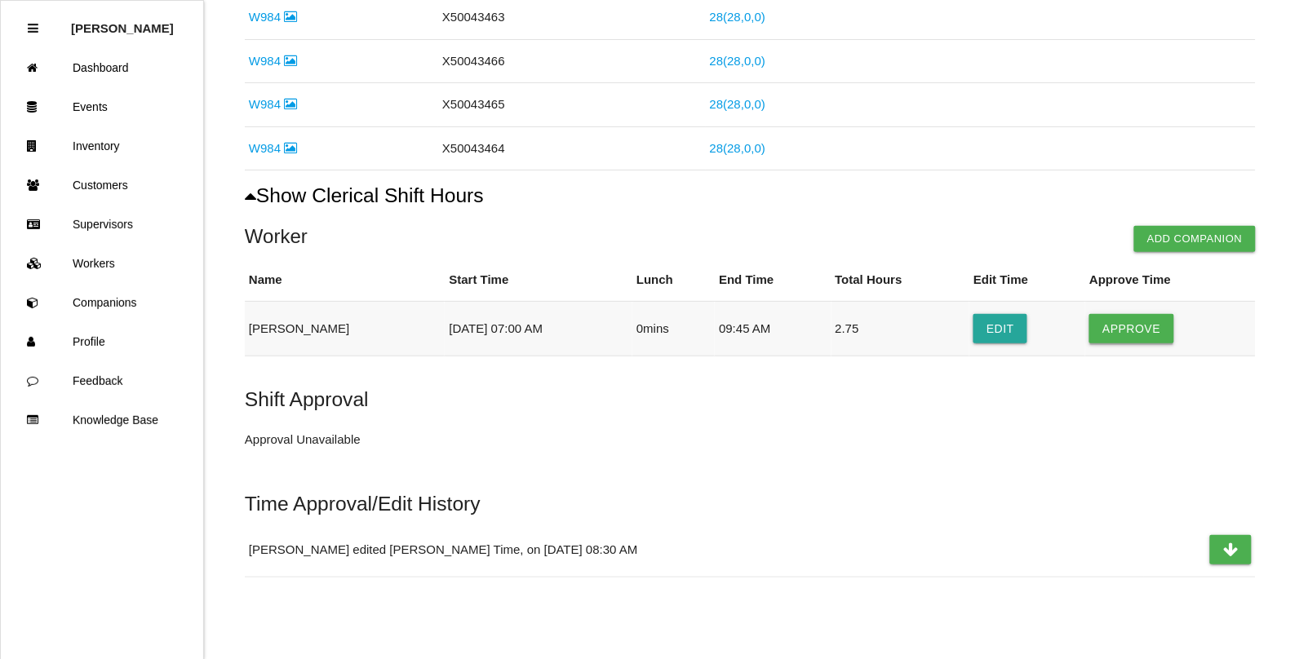
click at [1130, 323] on button "Approve" at bounding box center [1131, 328] width 84 height 29
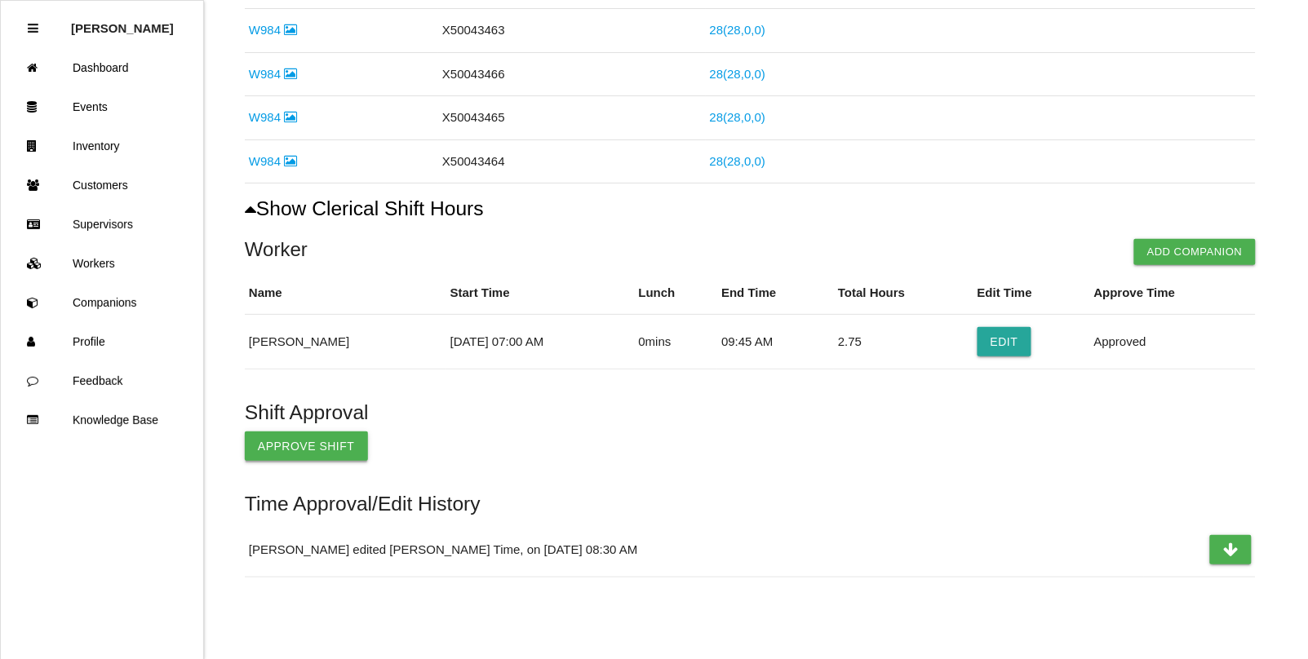
click at [306, 442] on button "Approve Shift" at bounding box center [306, 446] width 123 height 29
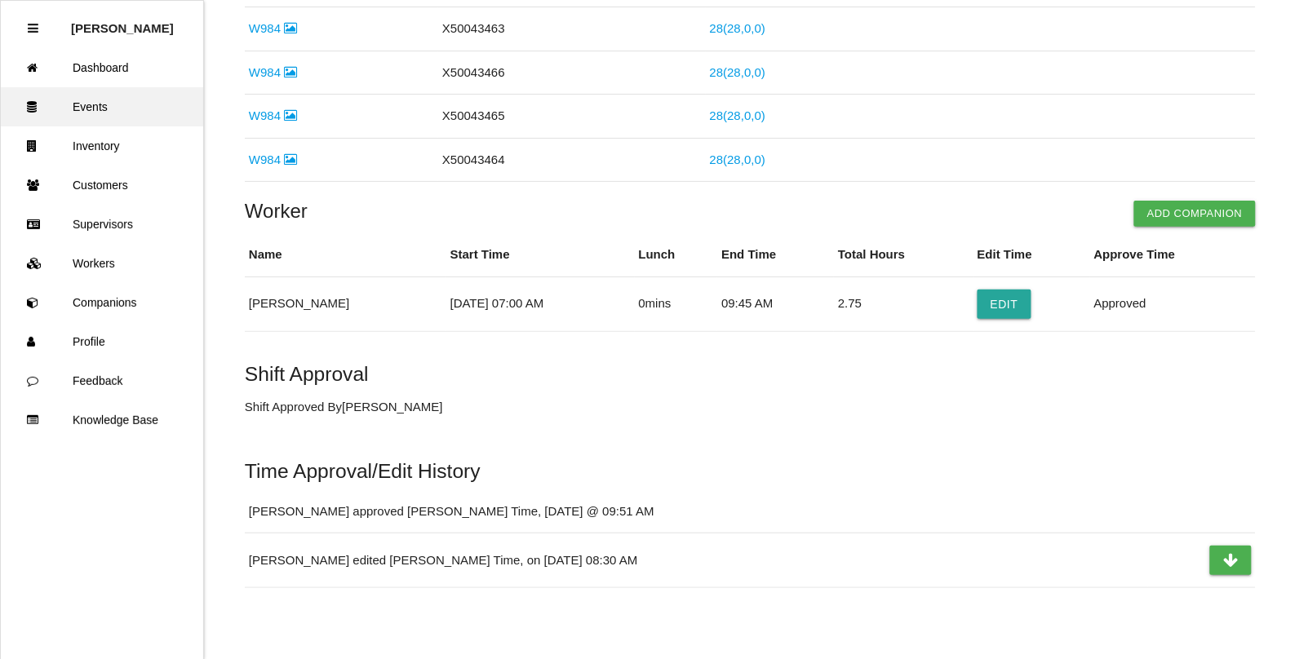
click at [86, 104] on link "Events" at bounding box center [102, 106] width 202 height 39
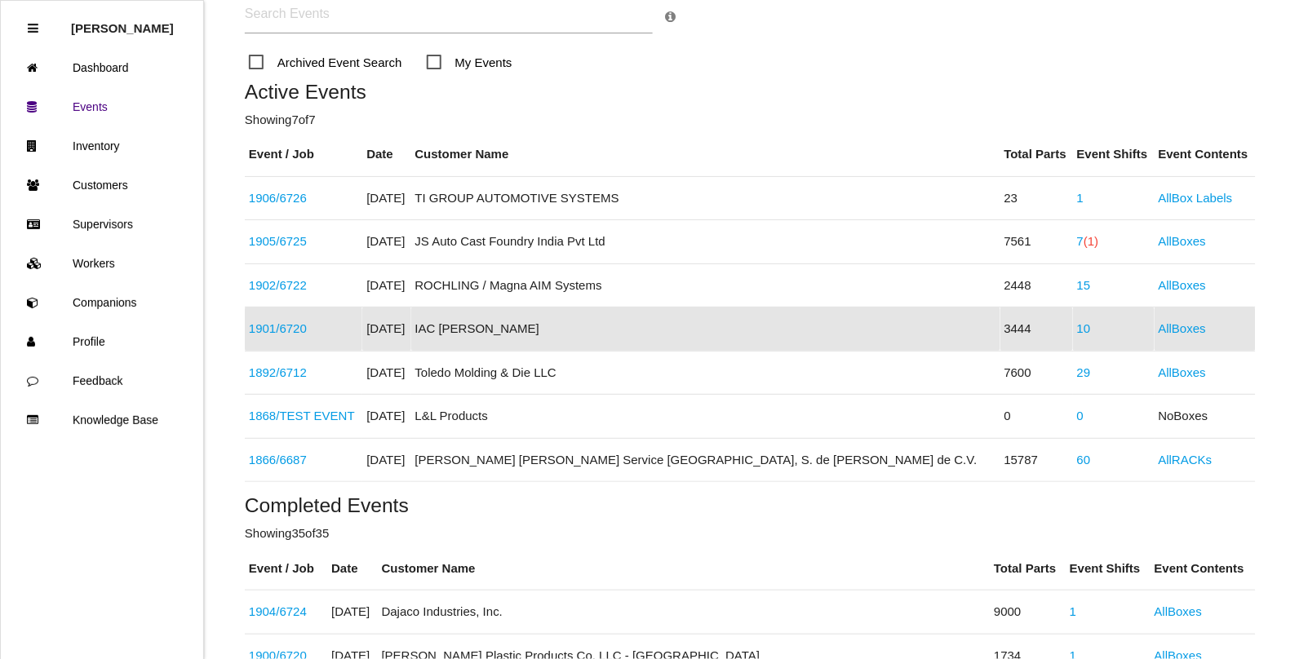
scroll to position [70, 0]
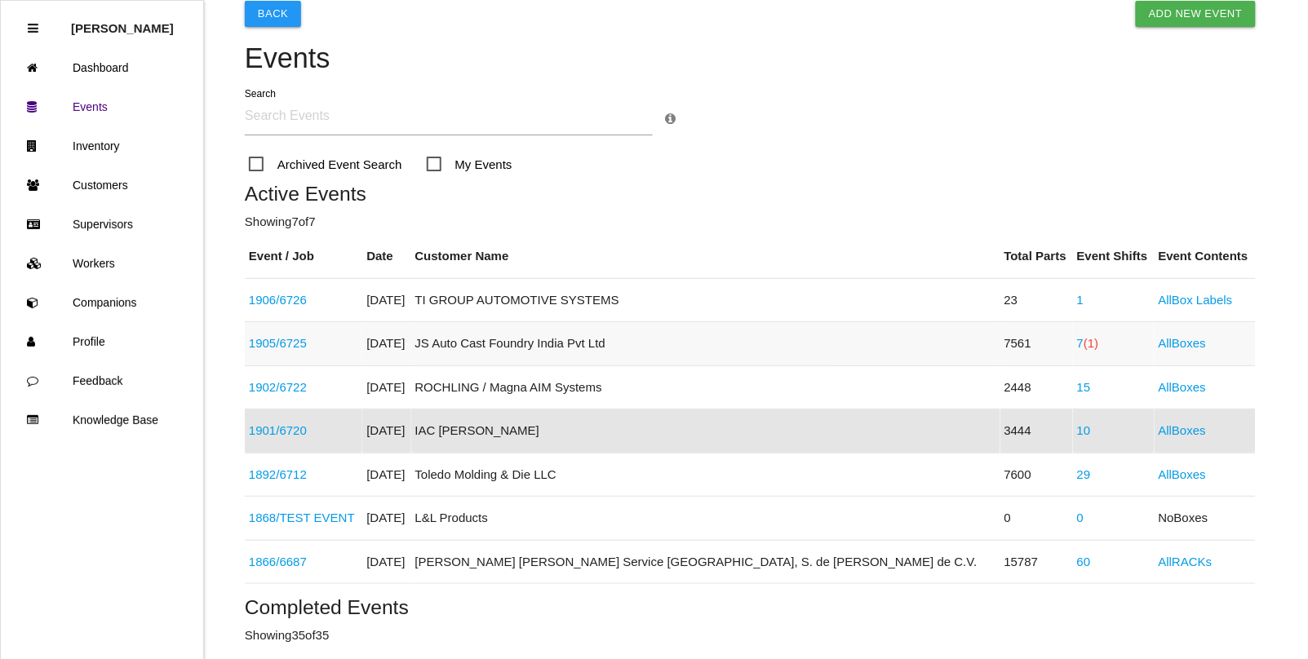
click at [1084, 344] on span "(1)" at bounding box center [1091, 343] width 15 height 14
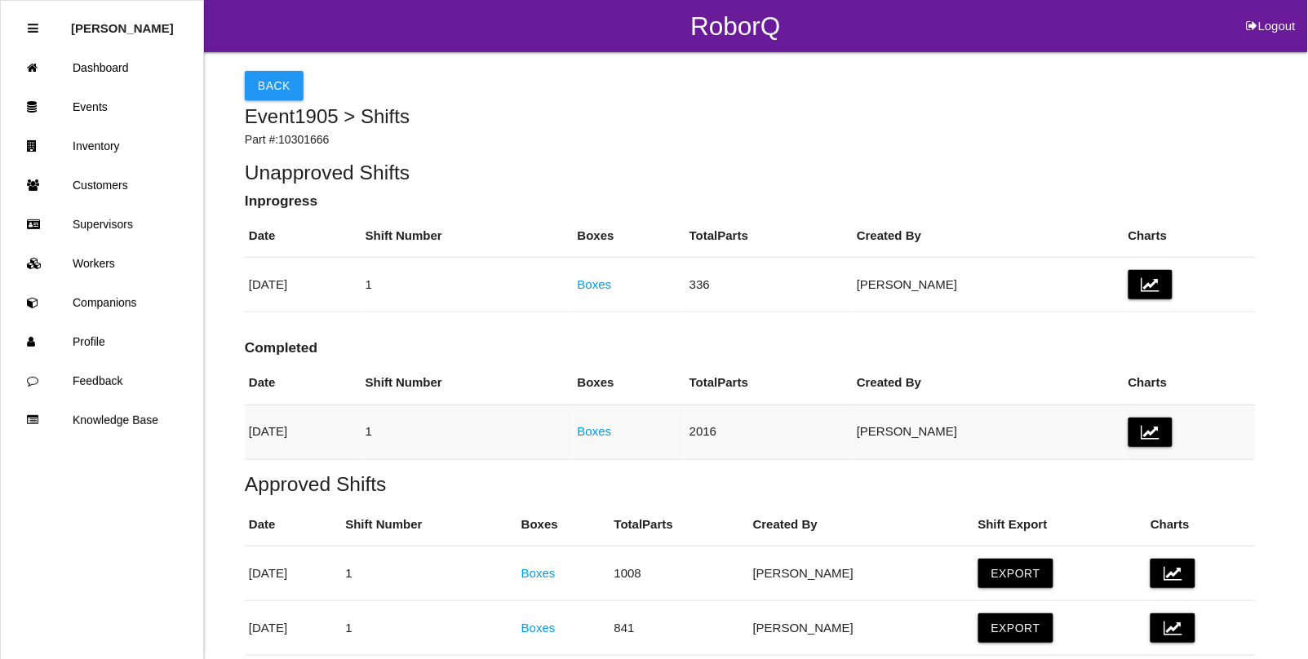
click at [612, 437] on link "Boxes" at bounding box center [595, 431] width 34 height 14
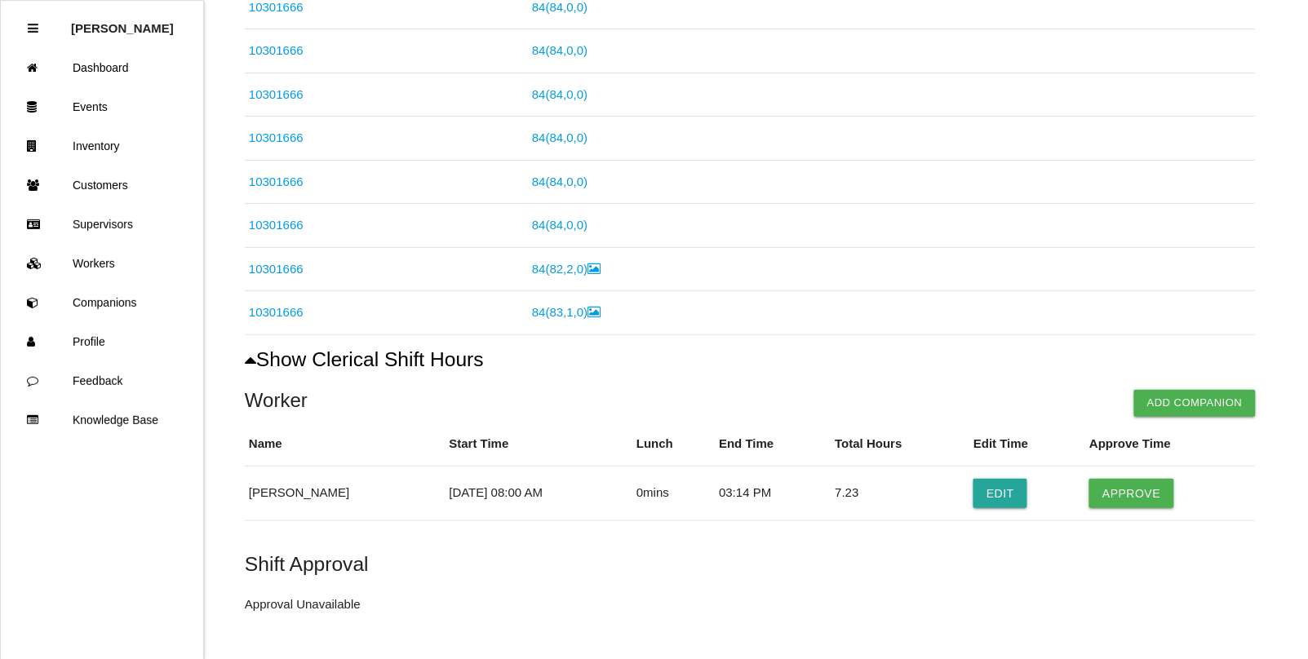
scroll to position [1241, 0]
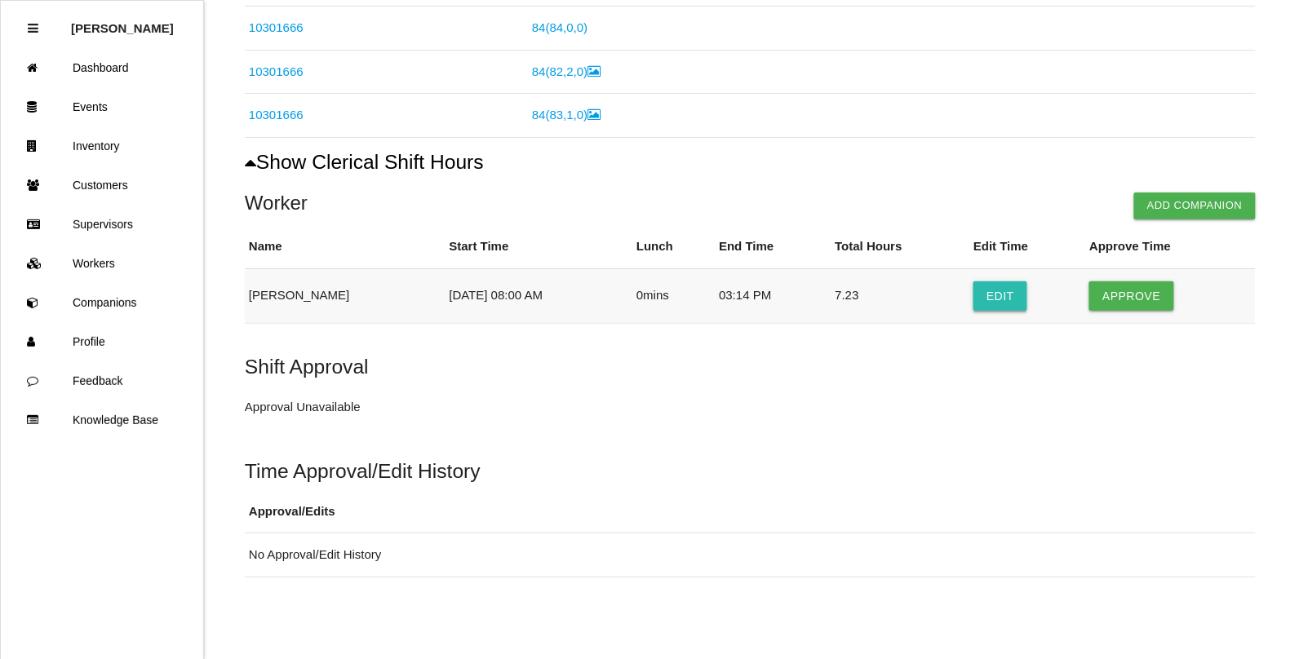
click at [1013, 291] on button "Edit" at bounding box center [1000, 296] width 54 height 29
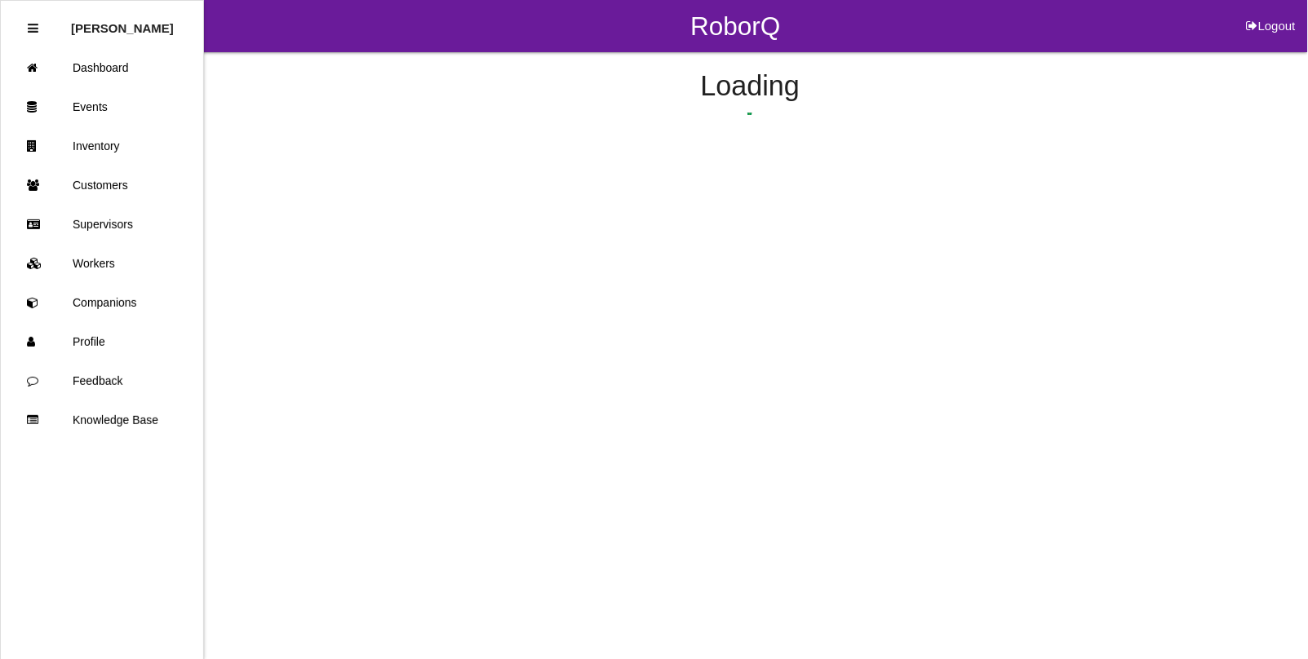
select select "8"
select select "3"
select select "14"
select select "2"
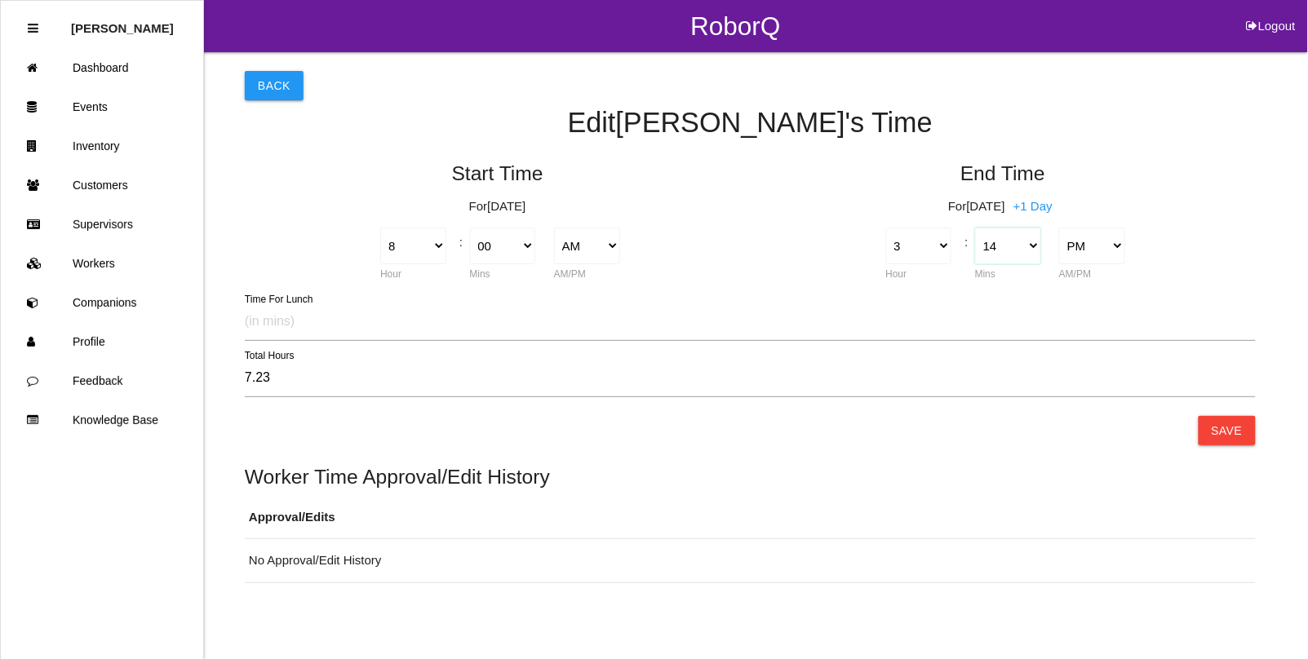
click at [1020, 247] on select "00 01 02 03 04 05 06 07 08 09 10 11 12 13 14 15 16 17 18 19 20 21 22 23 24 25 2…" at bounding box center [1008, 246] width 66 height 37
select select "15"
click at [975, 228] on select "00 01 02 03 04 05 06 07 08 09 10 11 12 13 14 15 16 17 18 19 20 21 22 23 24 25 2…" at bounding box center [1008, 246] width 66 height 37
type input "7.25"
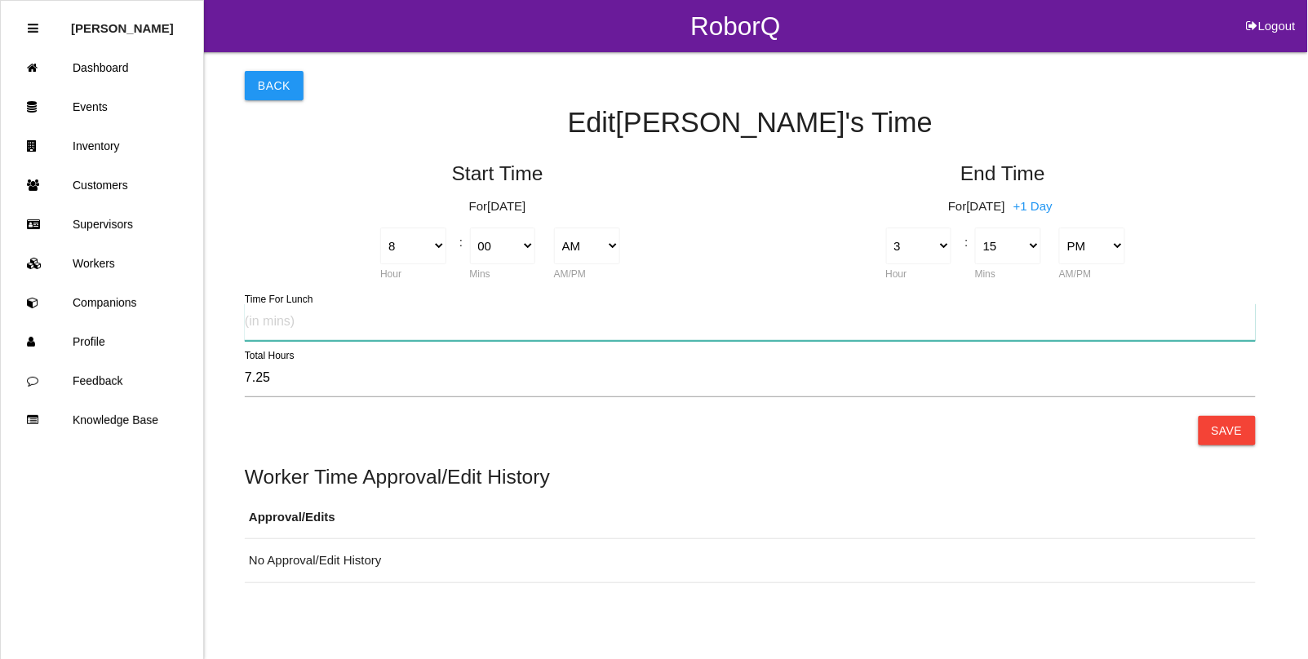
click at [294, 320] on input "text" at bounding box center [750, 323] width 1011 height 38
type input "30"
type input "6.75"
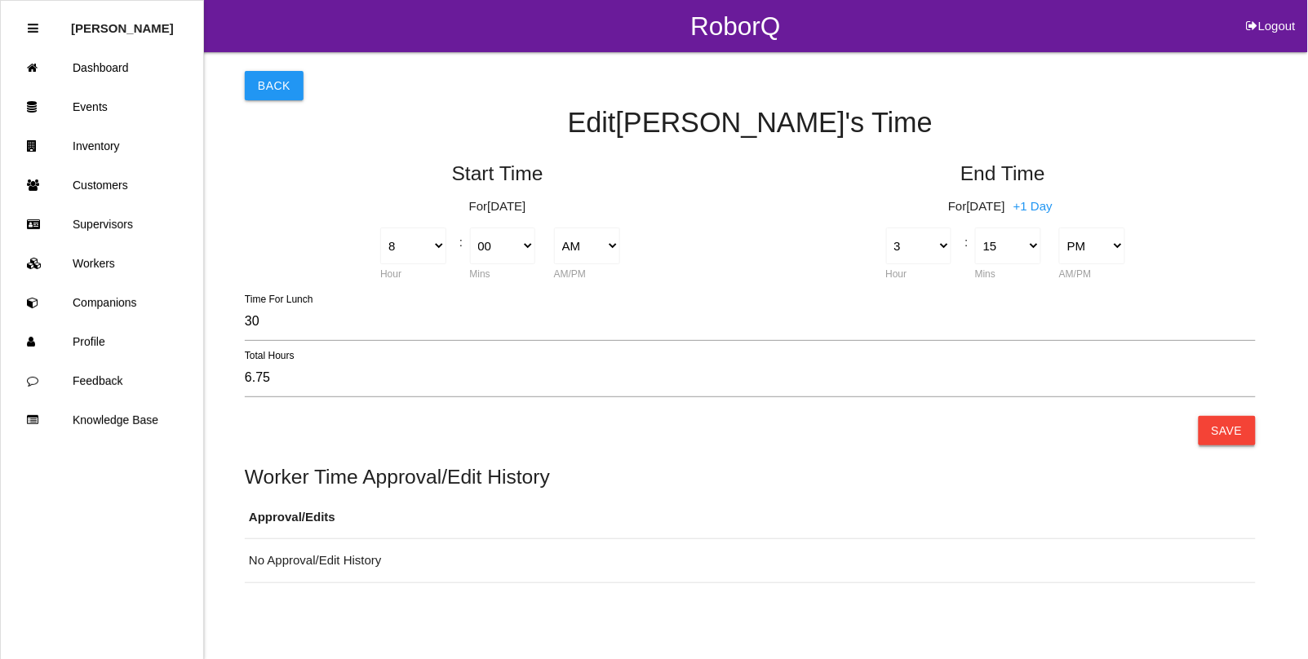
click at [1217, 429] on button "Save" at bounding box center [1227, 430] width 57 height 29
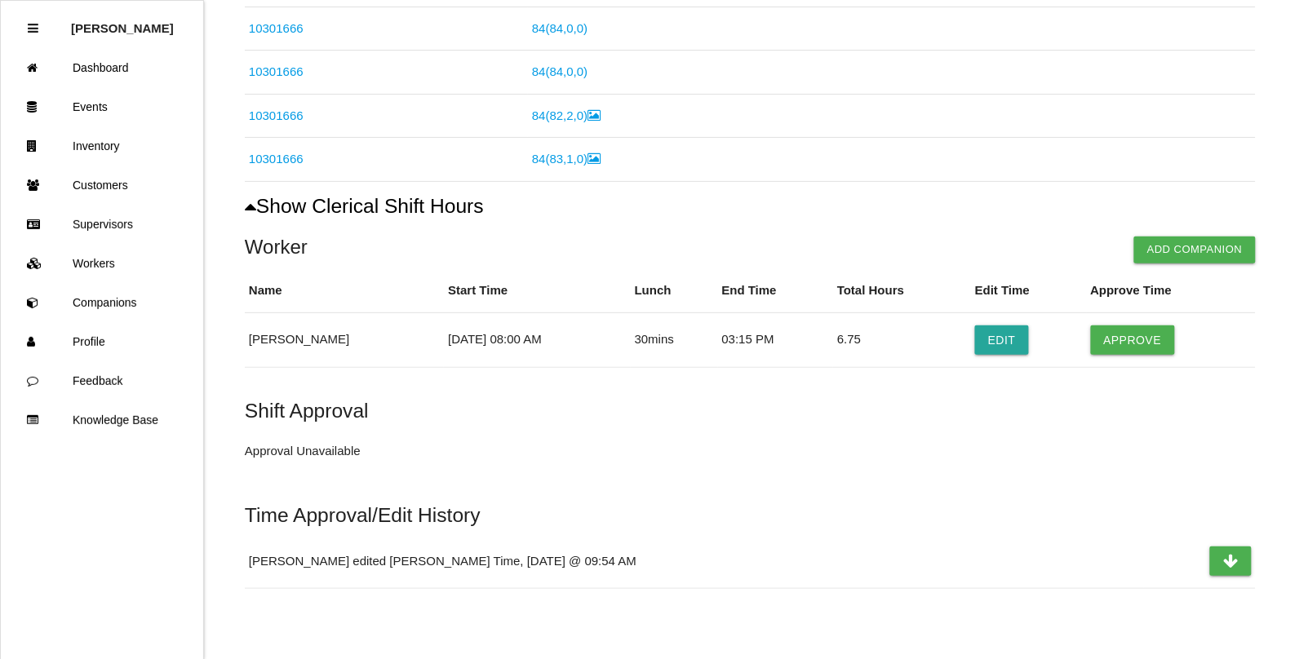
scroll to position [1208, 0]
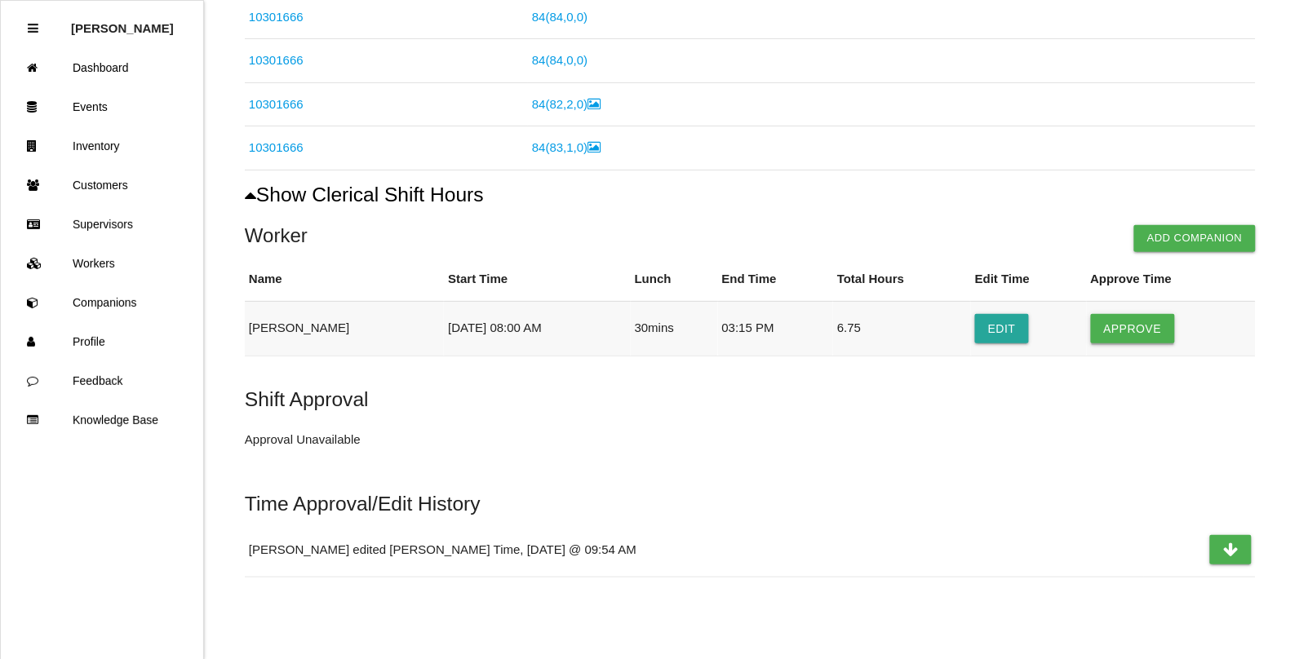
click at [1115, 330] on button "Approve" at bounding box center [1133, 328] width 84 height 29
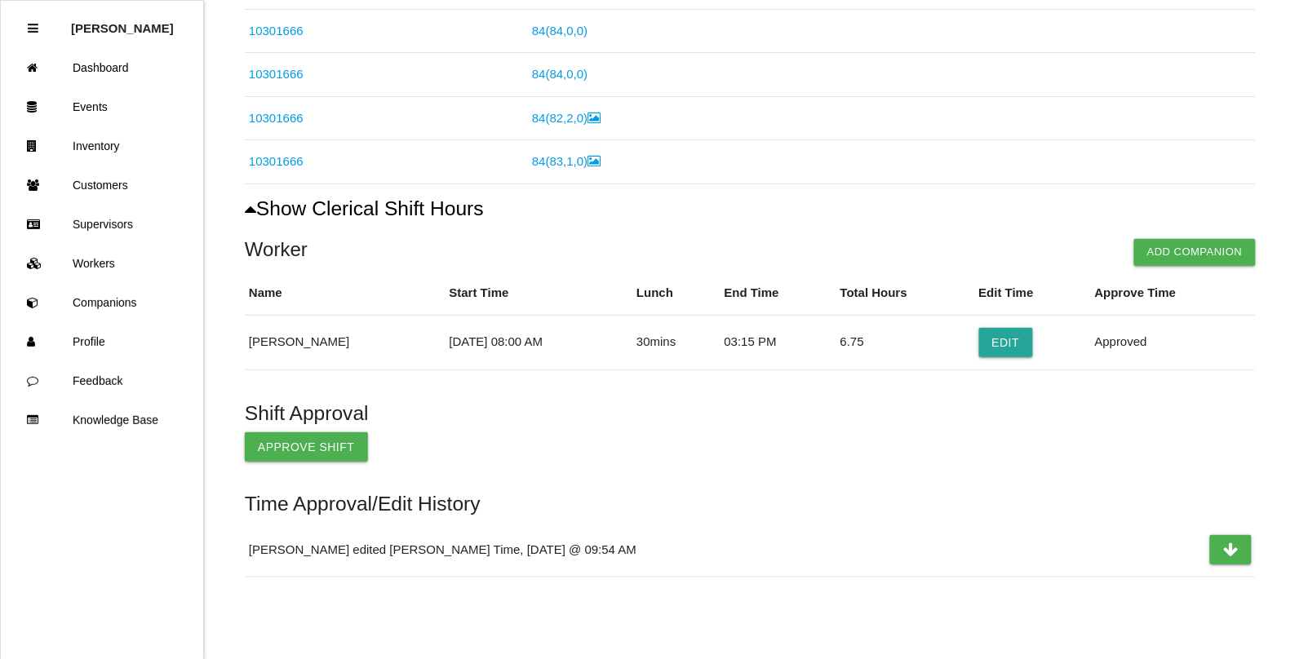
scroll to position [1194, 0]
click at [291, 450] on button "Approve Shift" at bounding box center [306, 446] width 123 height 29
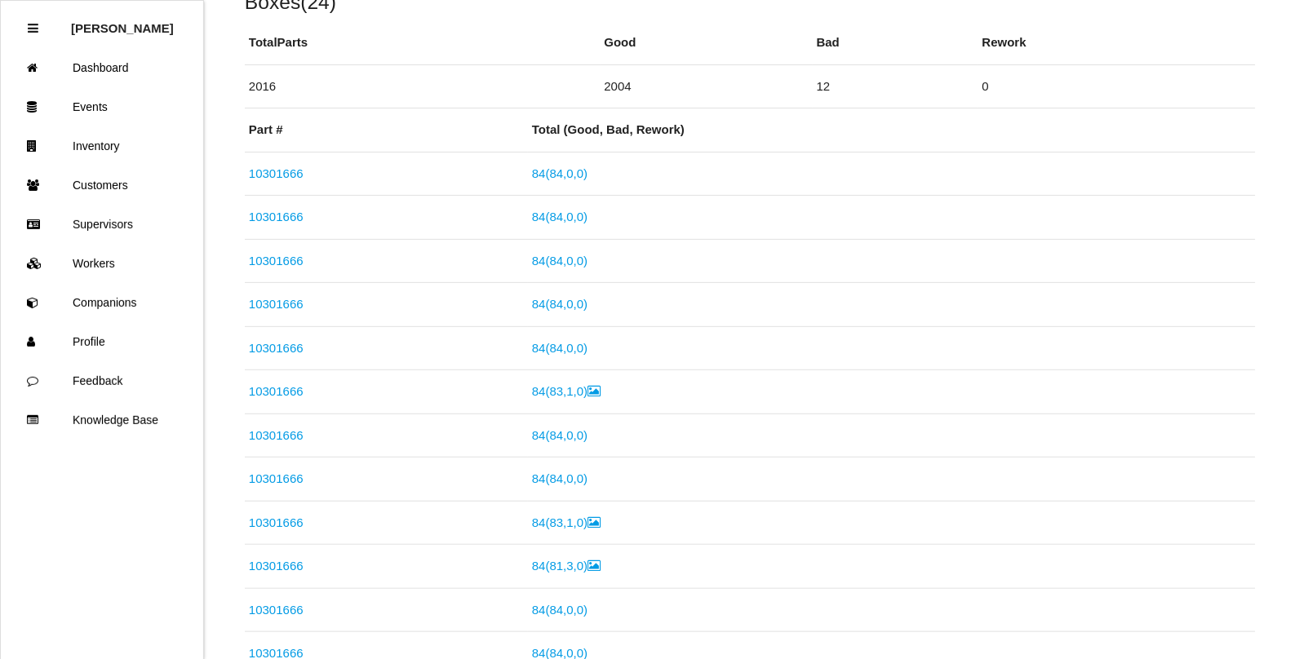
scroll to position [0, 0]
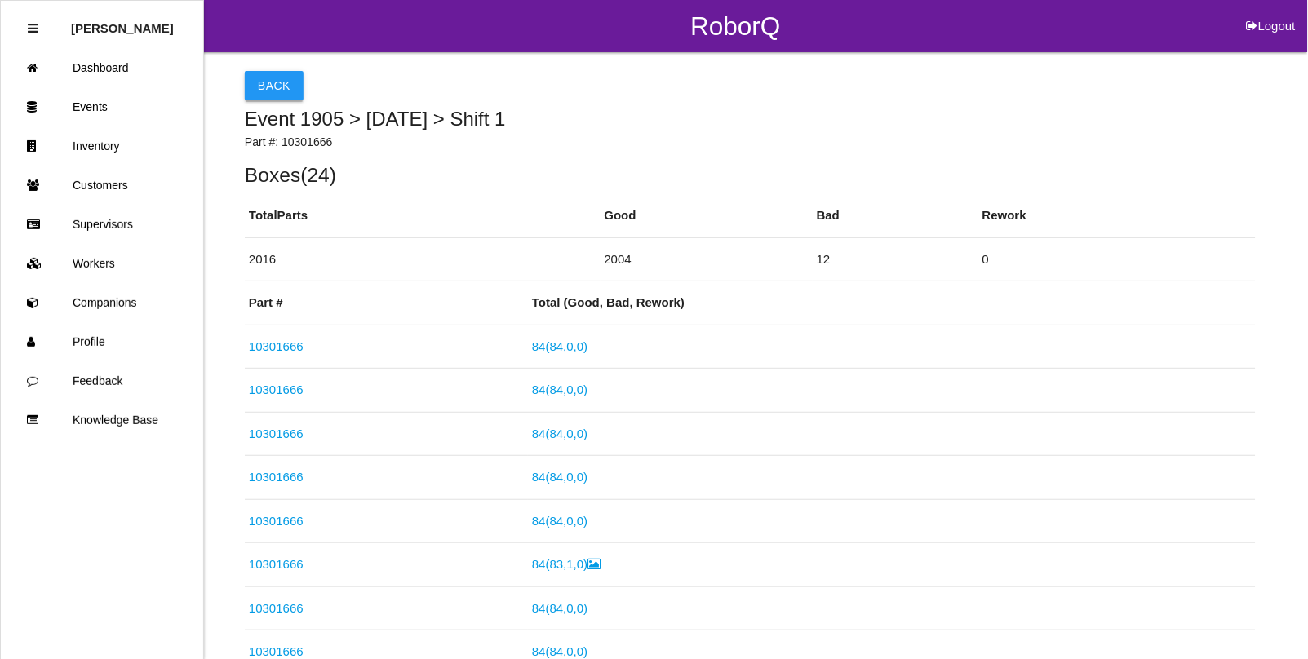
click at [272, 91] on button "Back" at bounding box center [274, 85] width 59 height 29
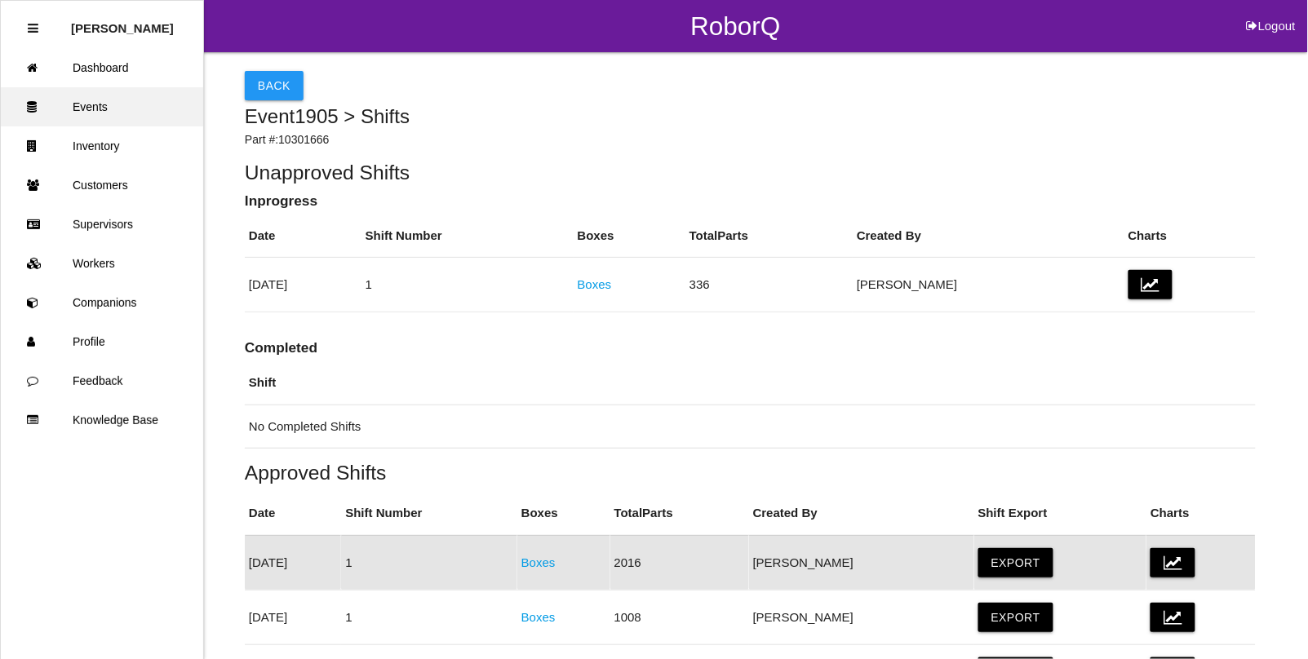
click at [94, 104] on link "Events" at bounding box center [102, 106] width 202 height 39
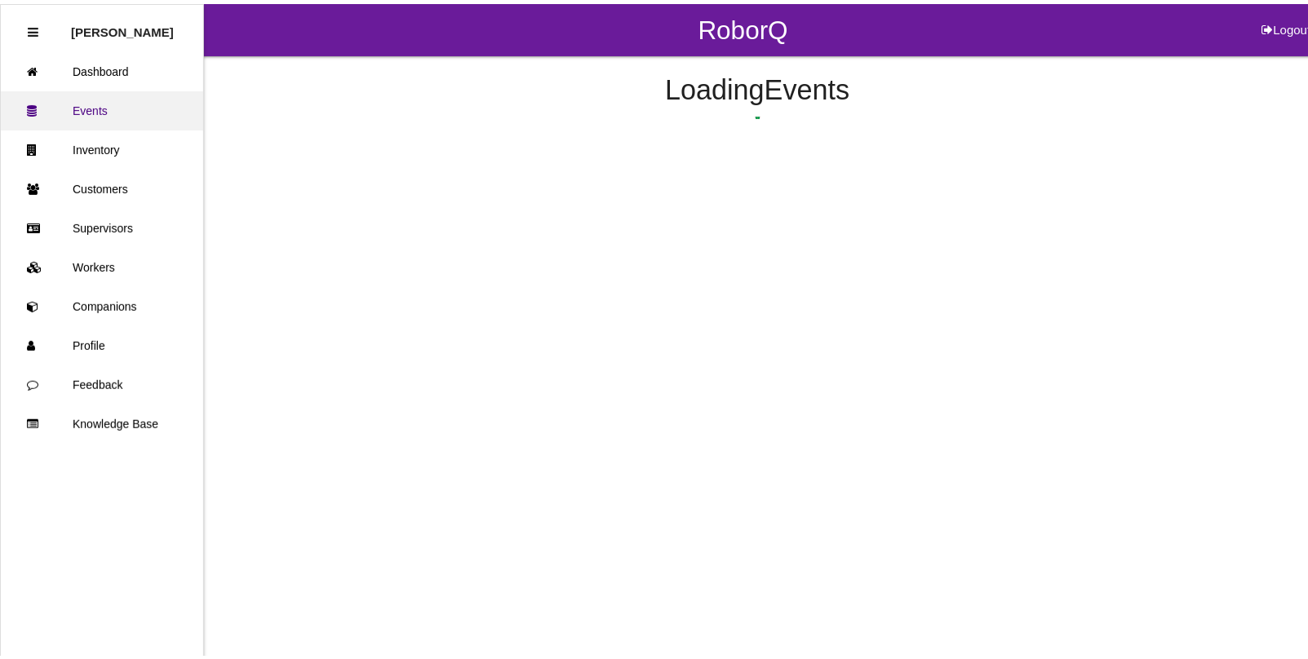
scroll to position [84, 0]
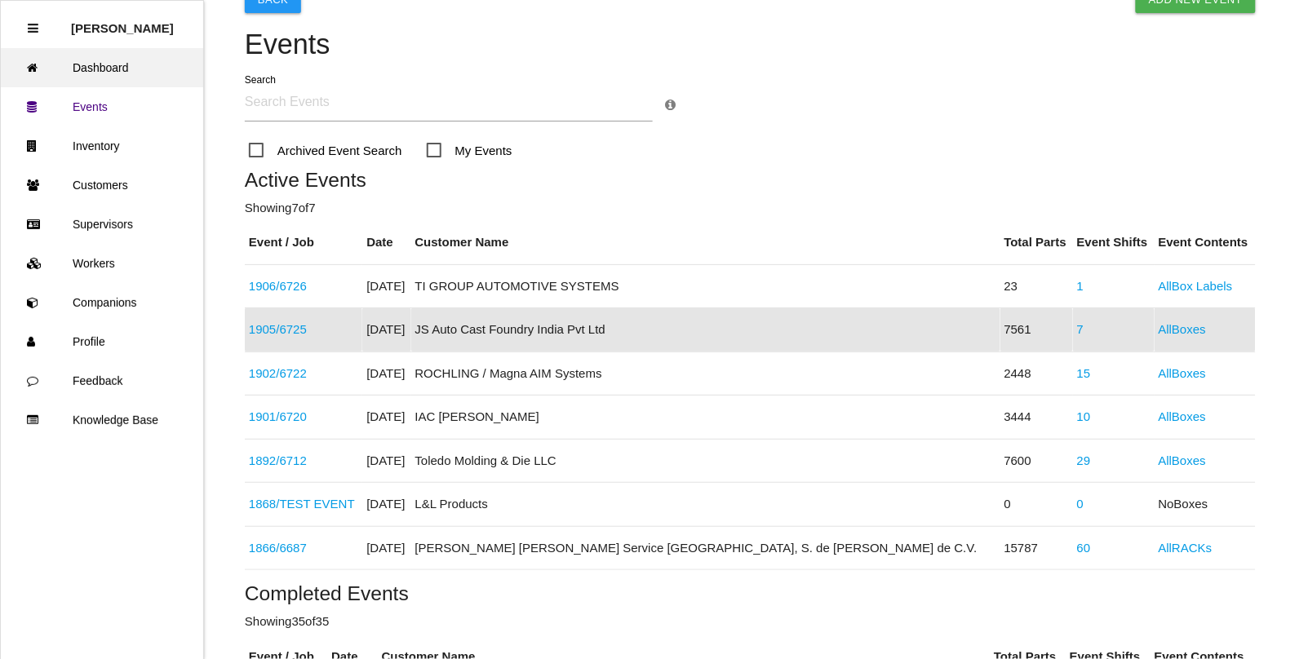
click at [95, 72] on link "Dashboard" at bounding box center [102, 67] width 202 height 39
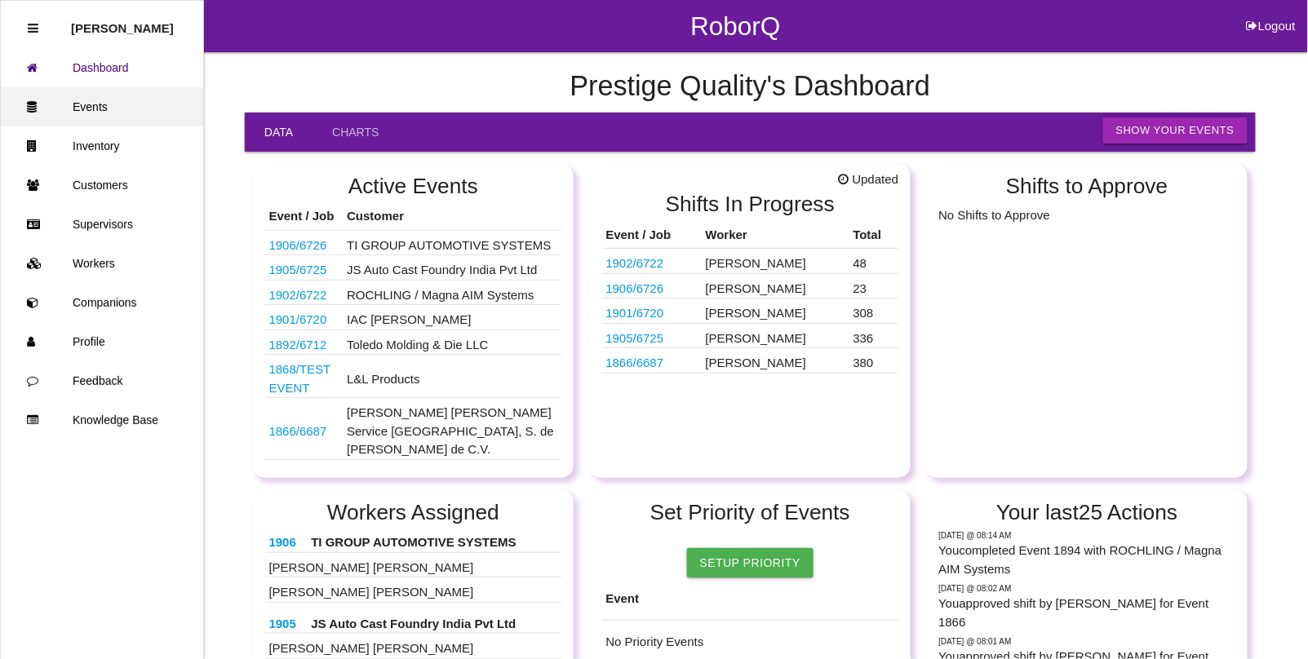
click at [94, 106] on link "Events" at bounding box center [102, 106] width 202 height 39
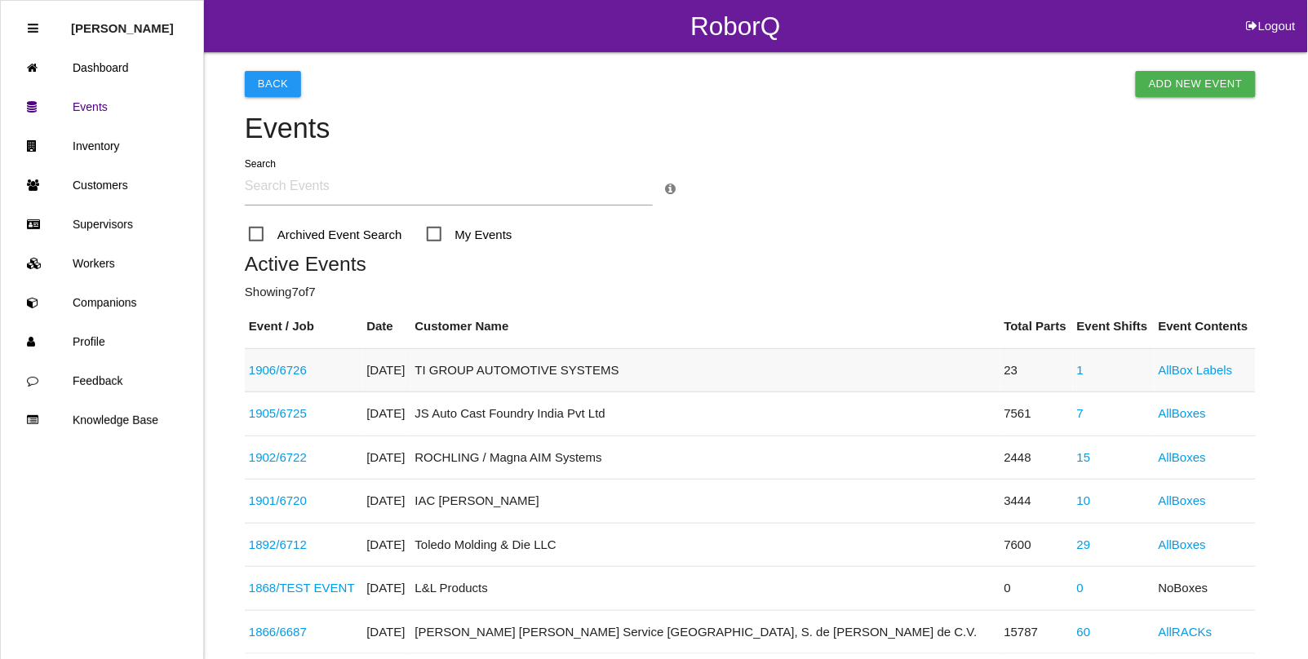
click at [1073, 366] on td "1" at bounding box center [1114, 370] width 82 height 44
click at [1077, 369] on link "1" at bounding box center [1080, 370] width 7 height 14
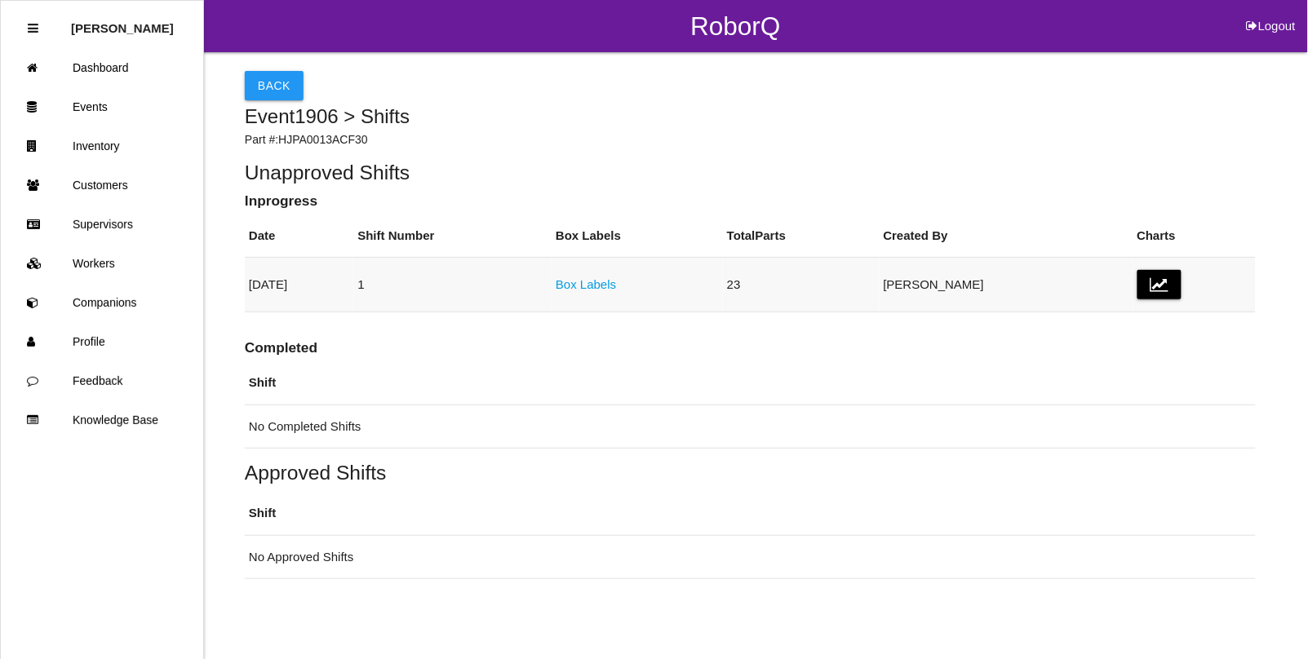
click at [616, 277] on link "Box Labels" at bounding box center [586, 284] width 60 height 14
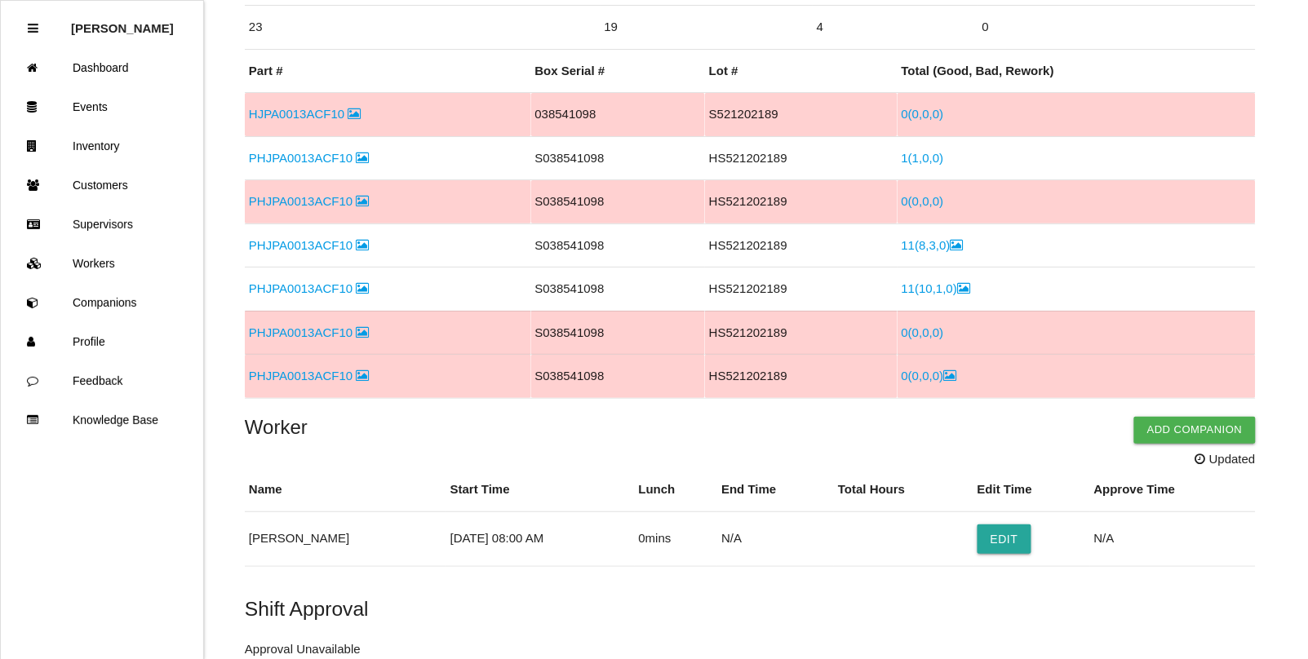
scroll to position [306, 0]
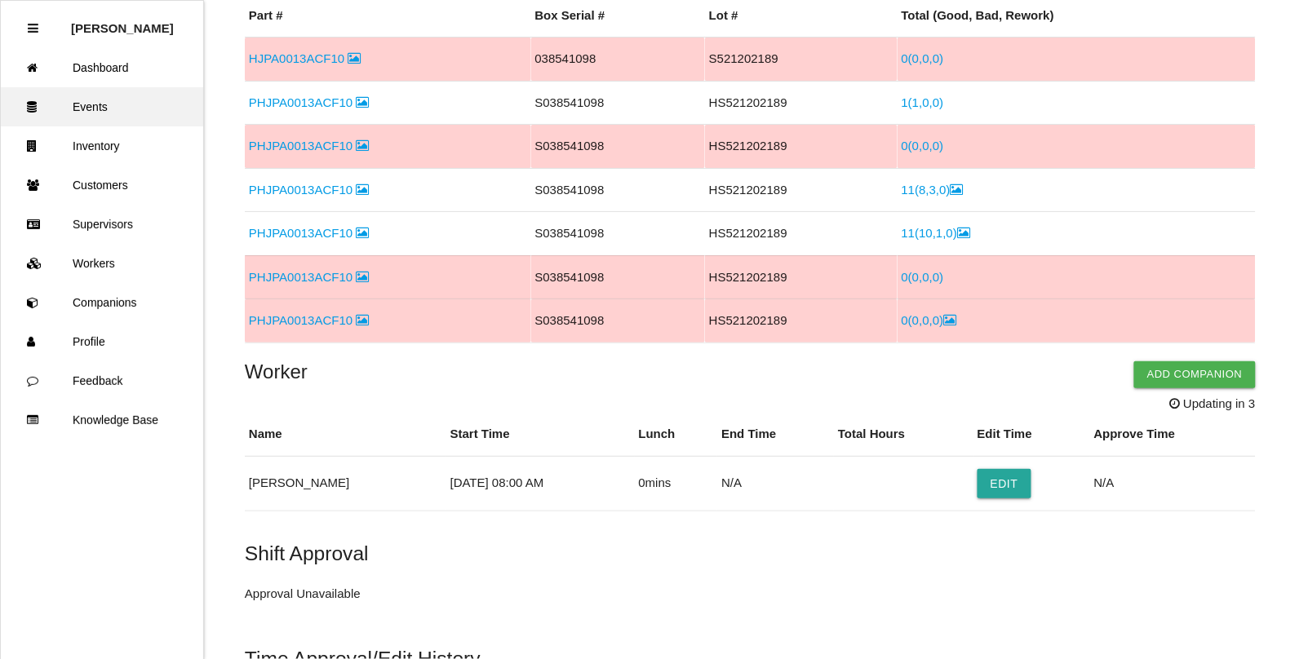
click at [58, 87] on link "Events" at bounding box center [102, 106] width 202 height 39
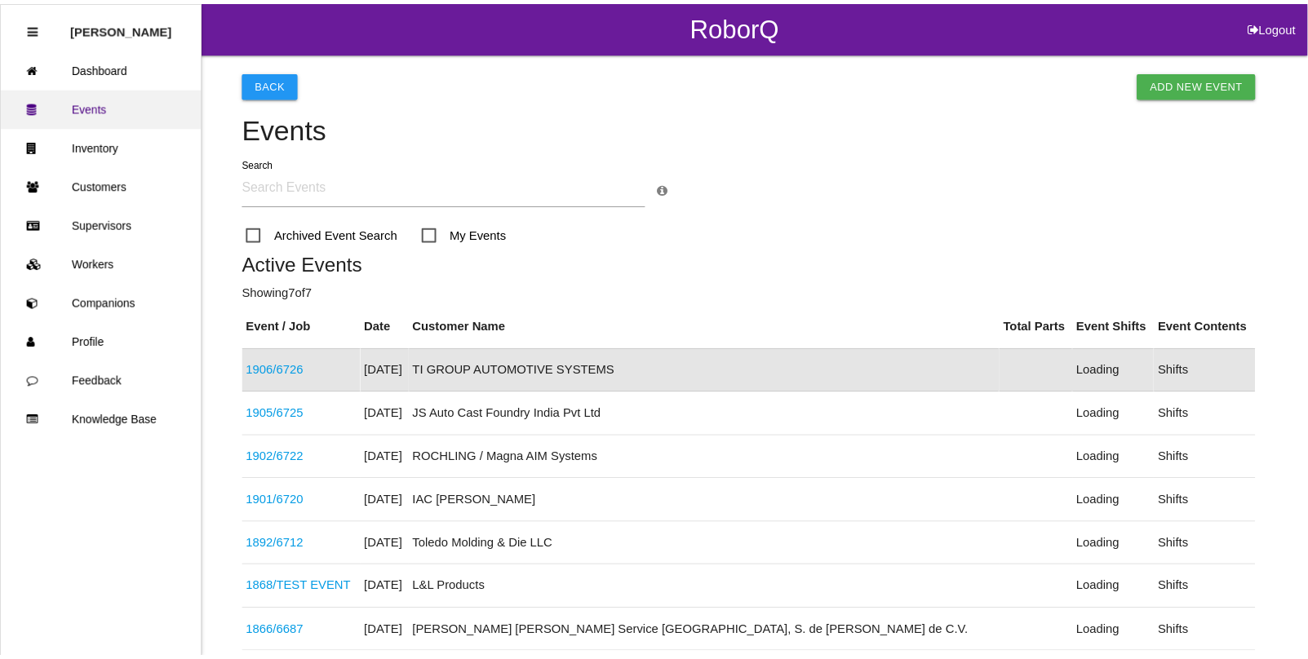
scroll to position [41, 0]
